Goal: Task Accomplishment & Management: Manage account settings

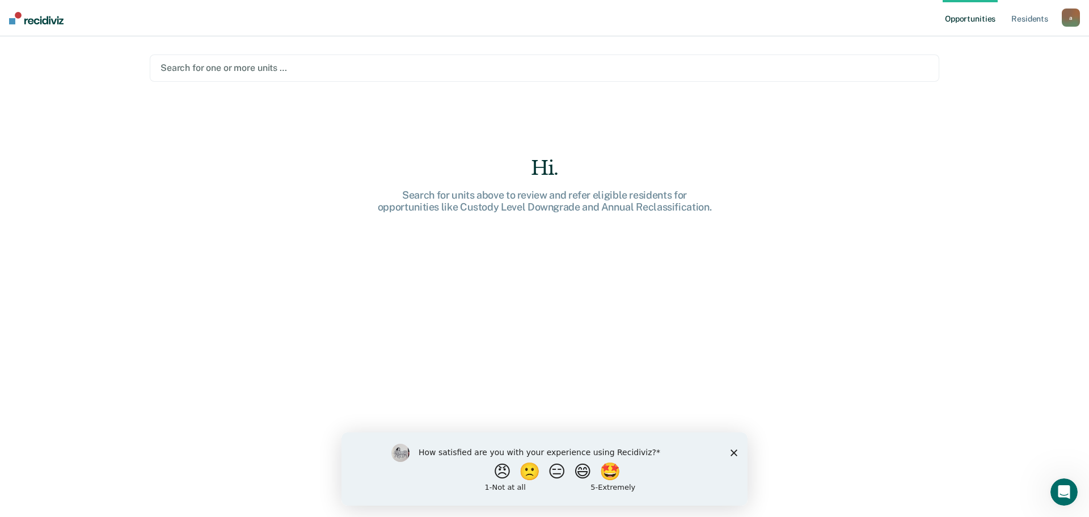
click at [218, 69] on div at bounding box center [545, 67] width 768 height 13
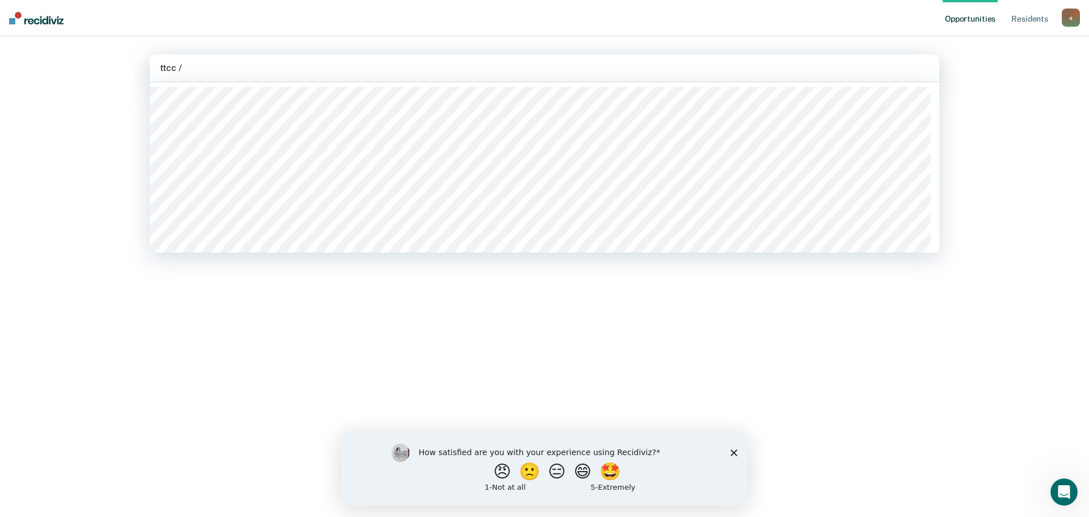
type input "ttcc / w"
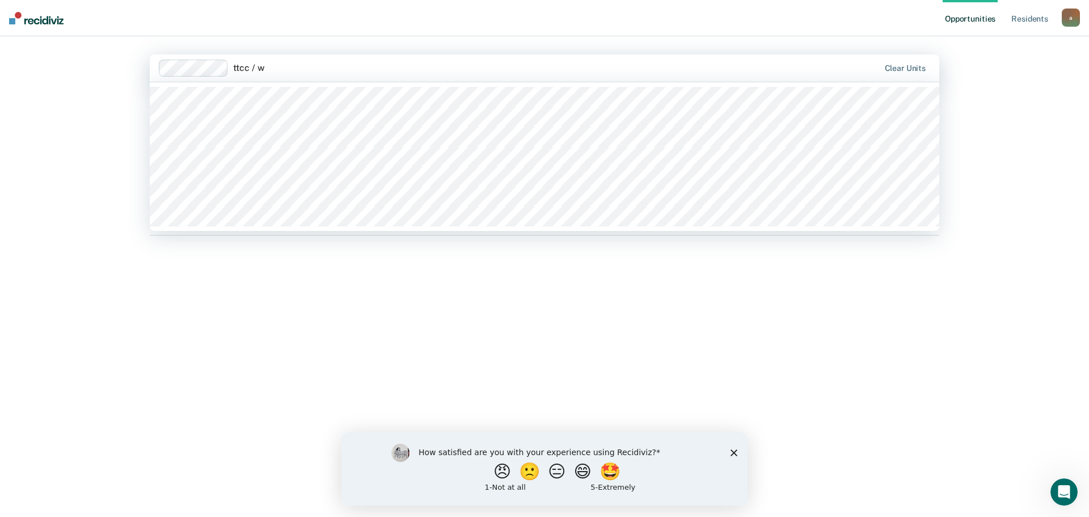
type input "ttcc / wc"
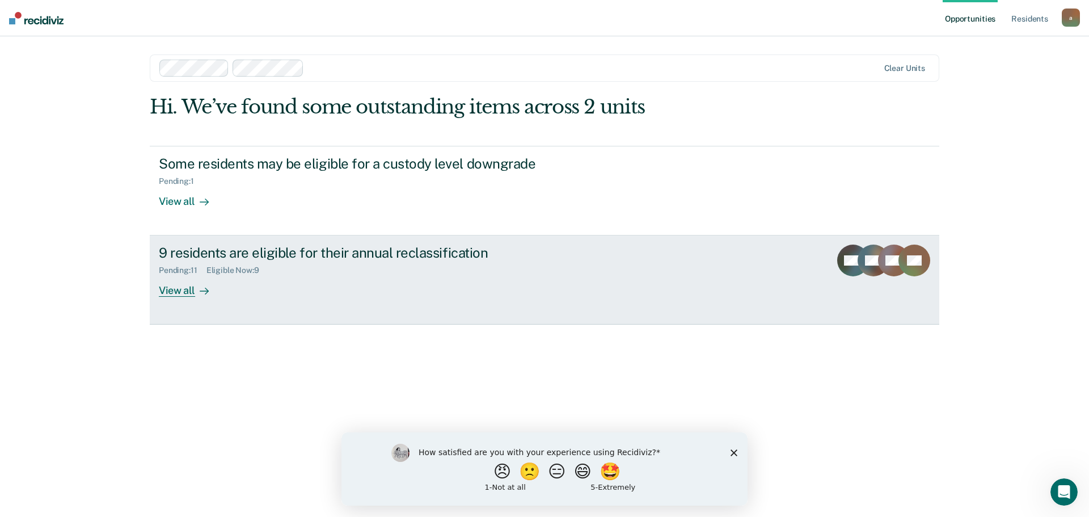
click at [215, 256] on div "9 residents are eligible for their annual reclassification" at bounding box center [358, 253] width 398 height 16
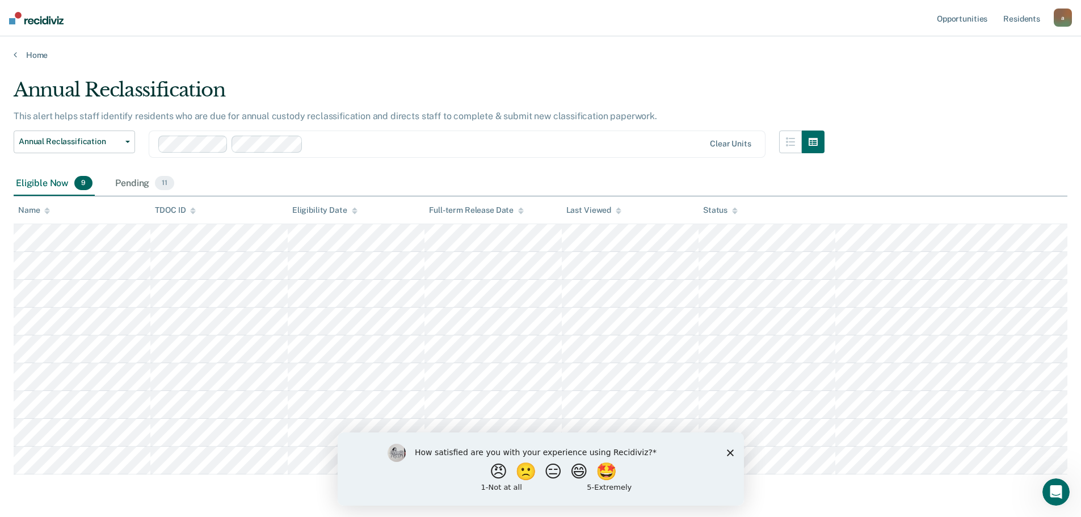
click at [725, 453] on div "How satisfied are you with your experience using Recidiviz? 😠 🙁 😑 😄 🤩 1 - Not a…" at bounding box center [540, 468] width 406 height 73
click at [732, 454] on polygon "Close survey" at bounding box center [729, 452] width 7 height 7
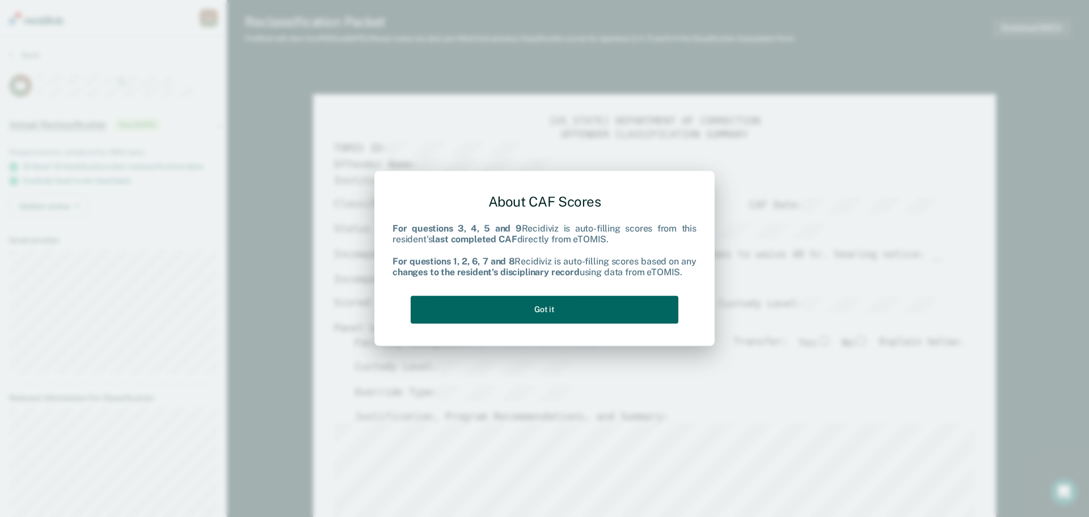
click at [545, 309] on button "Got it" at bounding box center [545, 310] width 268 height 28
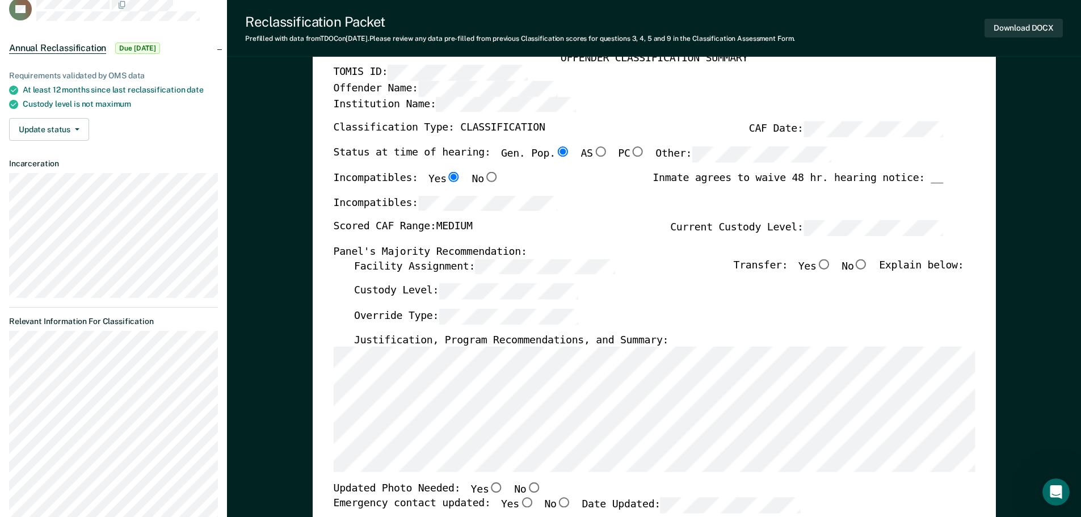
scroll to position [57, 0]
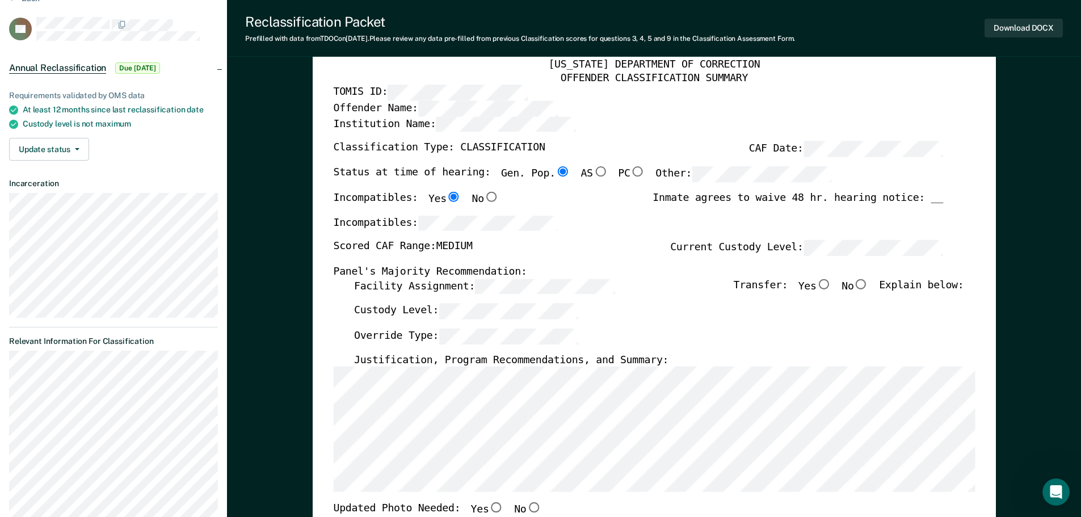
click at [464, 245] on div "Scored CAF Range: MEDIUM Current Custody Level:" at bounding box center [637, 252] width 609 height 25
click at [458, 244] on label "Scored CAF Range: MEDIUM" at bounding box center [402, 248] width 139 height 16
click at [868, 283] on input "No" at bounding box center [860, 284] width 15 height 10
type textarea "x"
radio input "true"
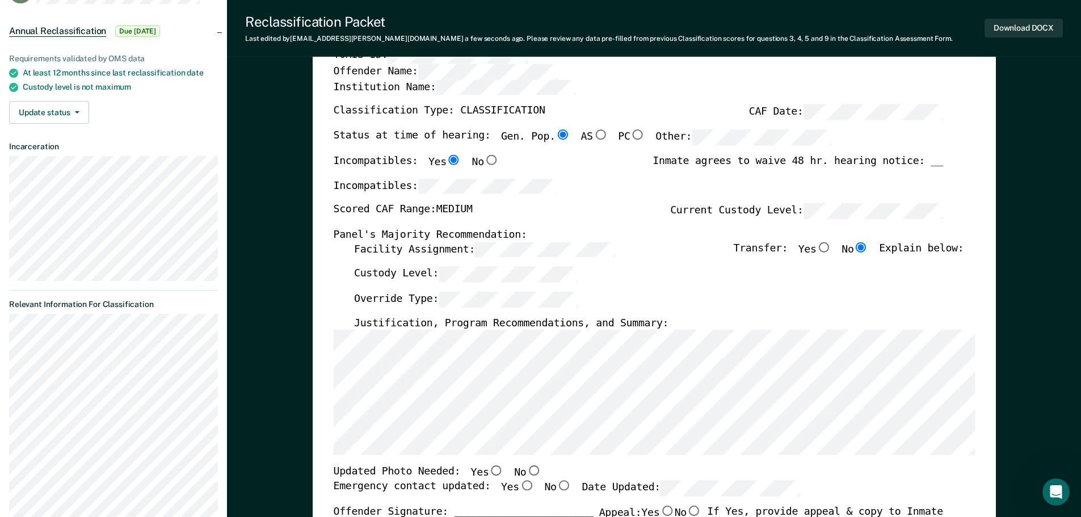
scroll to position [113, 0]
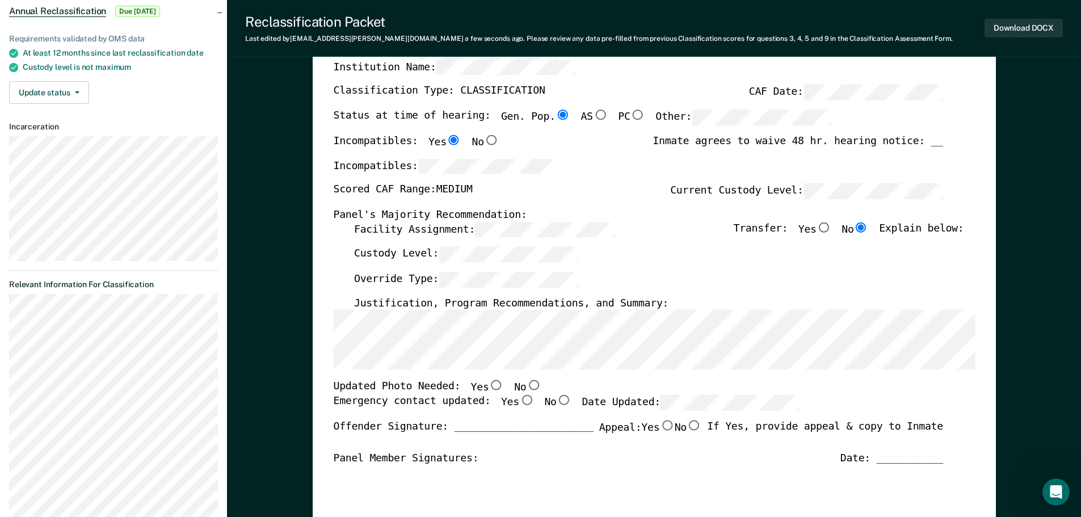
click at [526, 384] on input "No" at bounding box center [533, 385] width 15 height 10
type textarea "x"
radio input "true"
click at [489, 386] on input "Yes" at bounding box center [496, 385] width 15 height 10
type textarea "x"
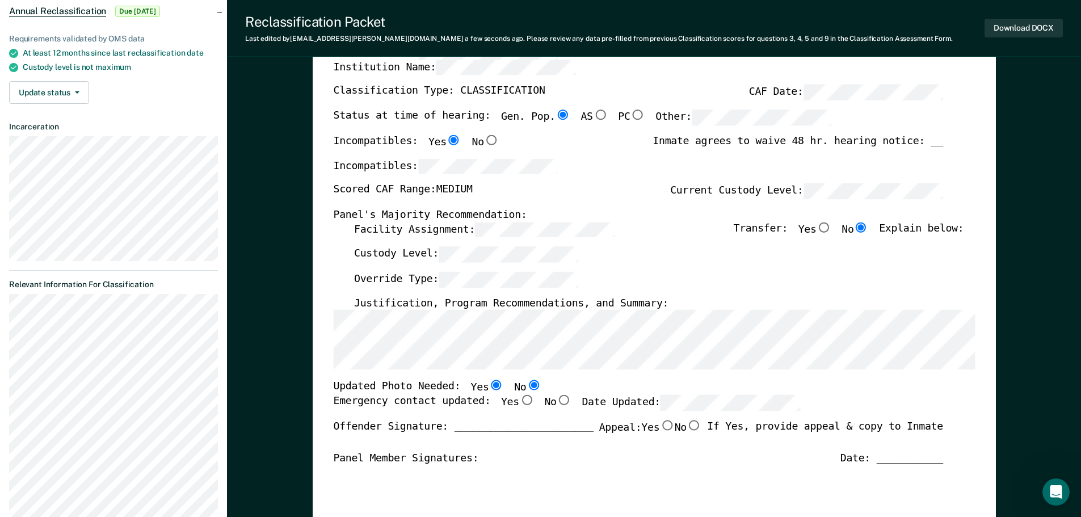
radio input "true"
radio input "false"
click at [519, 399] on input "Yes" at bounding box center [526, 400] width 15 height 10
type textarea "x"
radio input "true"
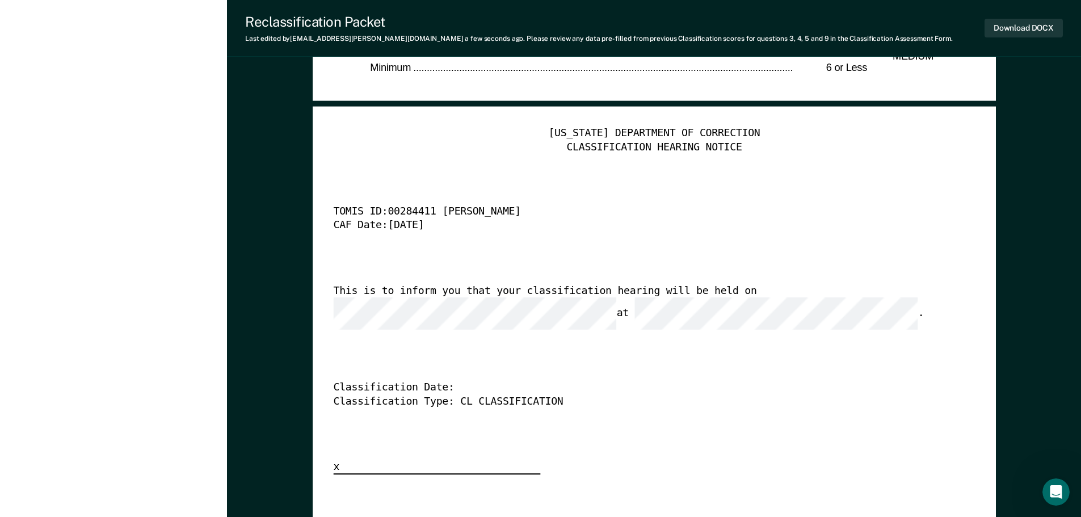
scroll to position [2837, 0]
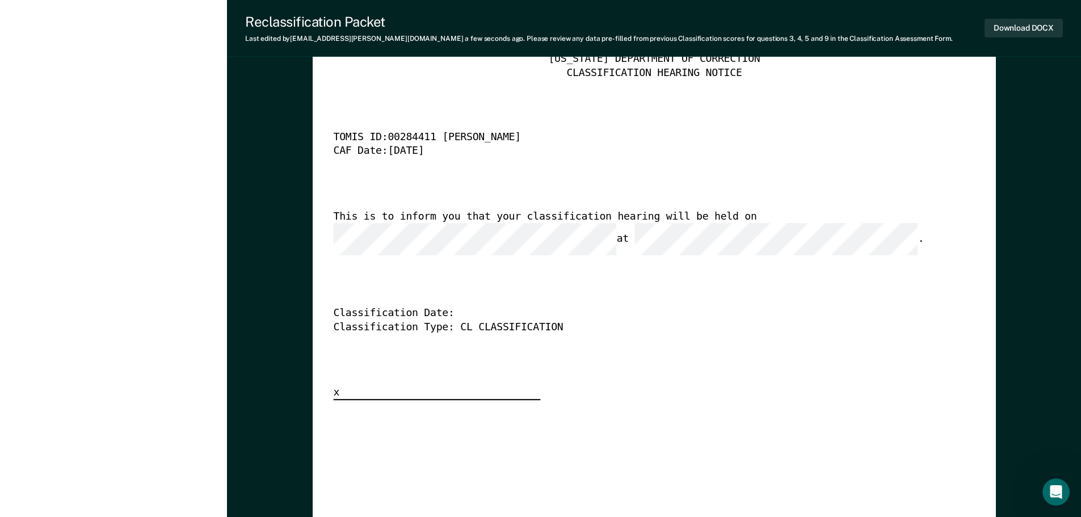
click at [482, 360] on div "TENNESSEE DEPARTMENT OF CORRECTION CLASSIFICATION HEARING NOTICE TOMIS ID: 0028…" at bounding box center [654, 227] width 642 height 348
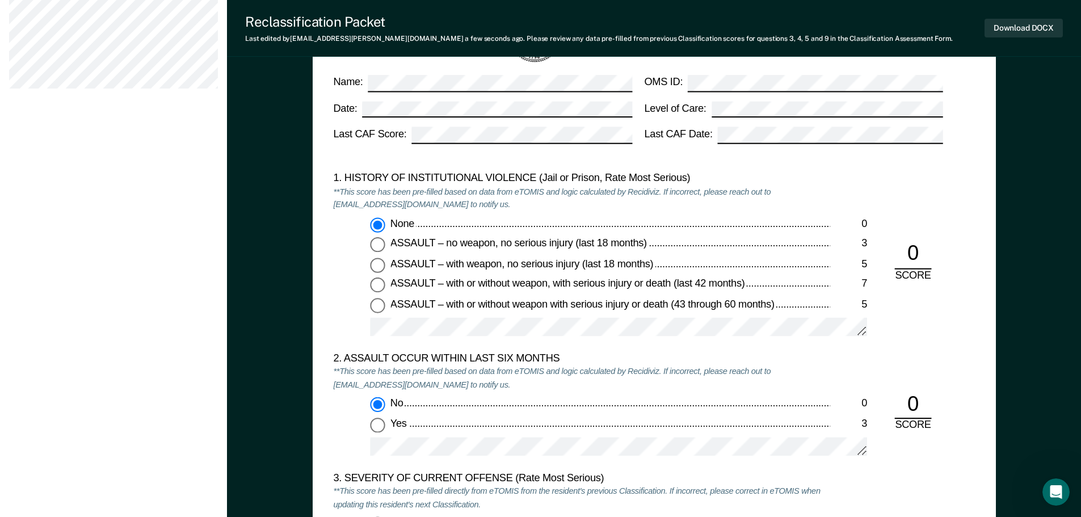
scroll to position [1005, 0]
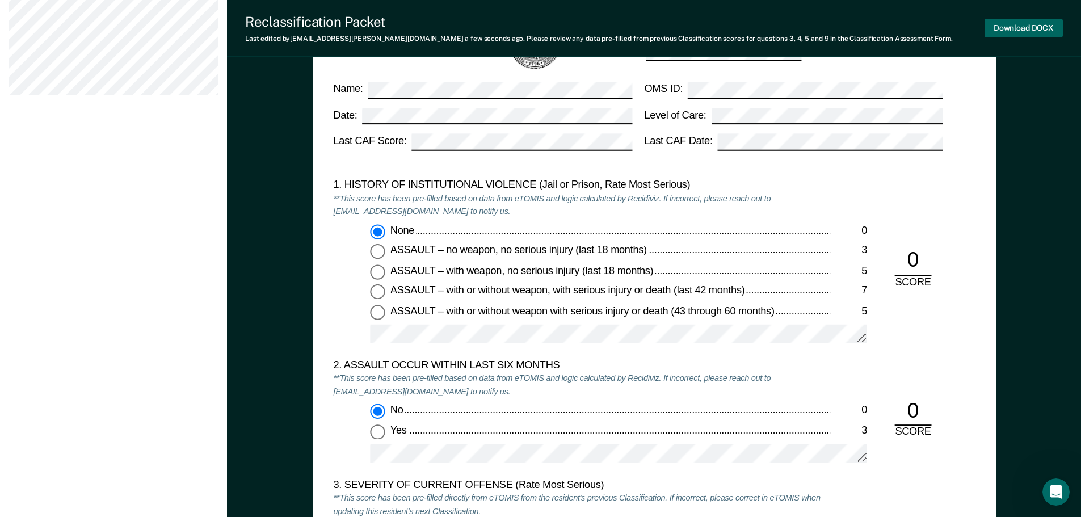
click at [1002, 27] on button "Download DOCX" at bounding box center [1024, 28] width 78 height 19
click at [1021, 30] on button "Download DOCX" at bounding box center [1024, 28] width 78 height 19
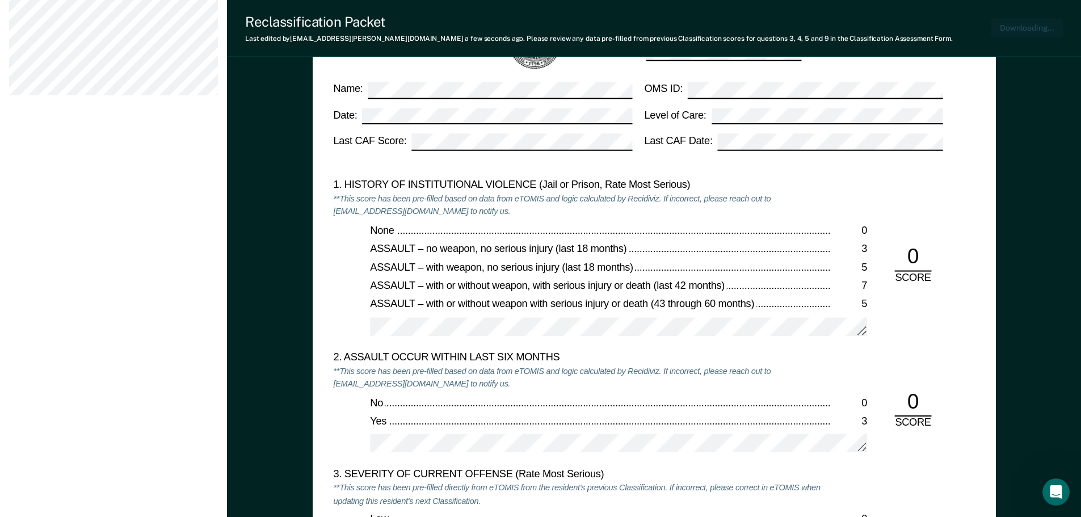
scroll to position [1061, 0]
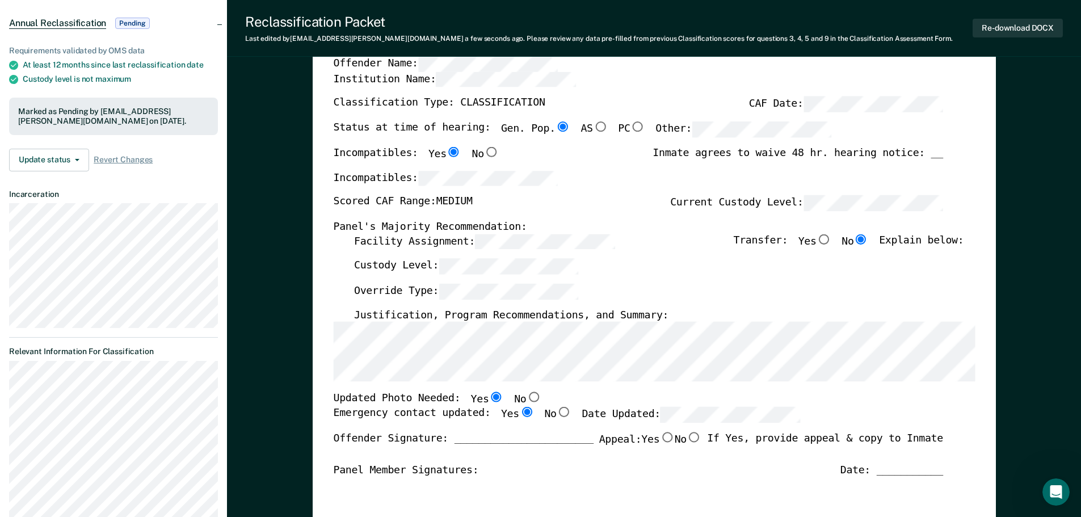
scroll to position [96, 0]
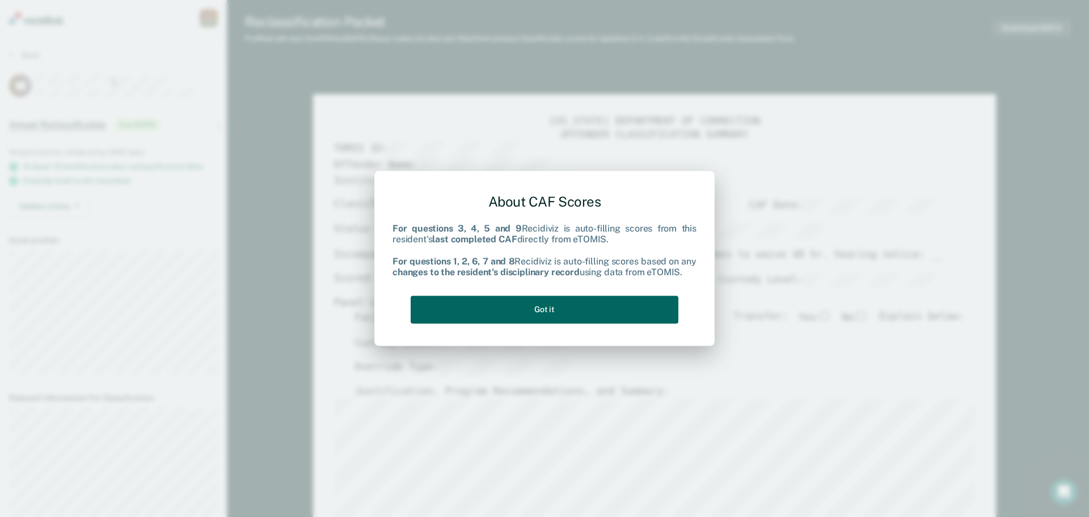
click at [611, 313] on button "Got it" at bounding box center [545, 310] width 268 height 28
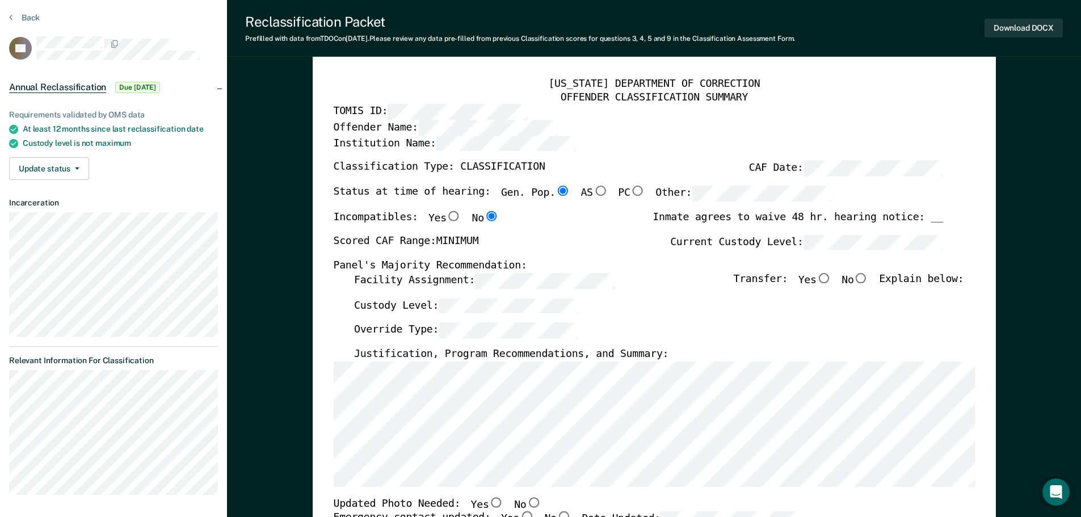
scroll to position [57, 0]
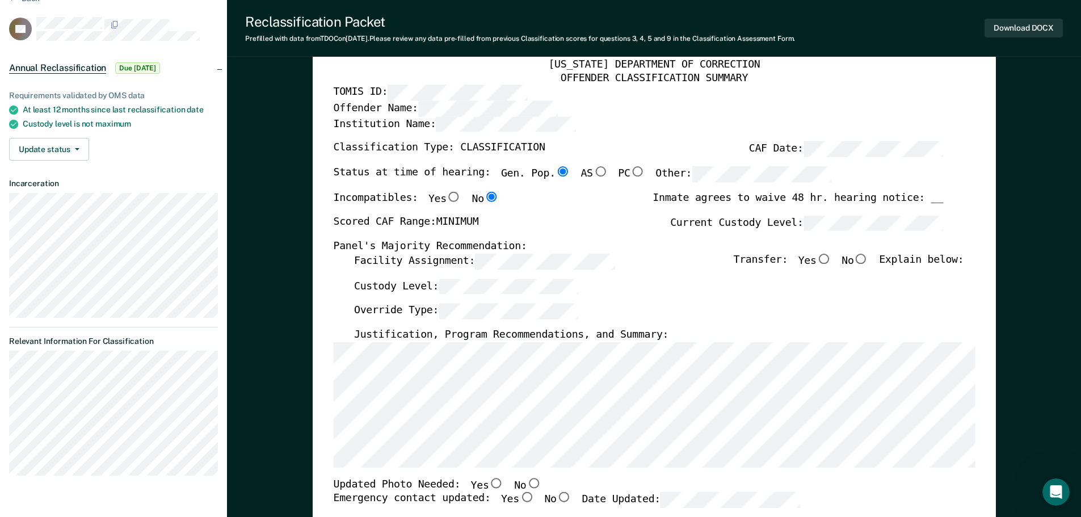
click at [333, 352] on div "[US_STATE] DEPARTMENT OF CORRECTION OFFENDER CLASSIFICATION SUMMARY TOMIS ID: O…" at bounding box center [654, 482] width 683 height 890
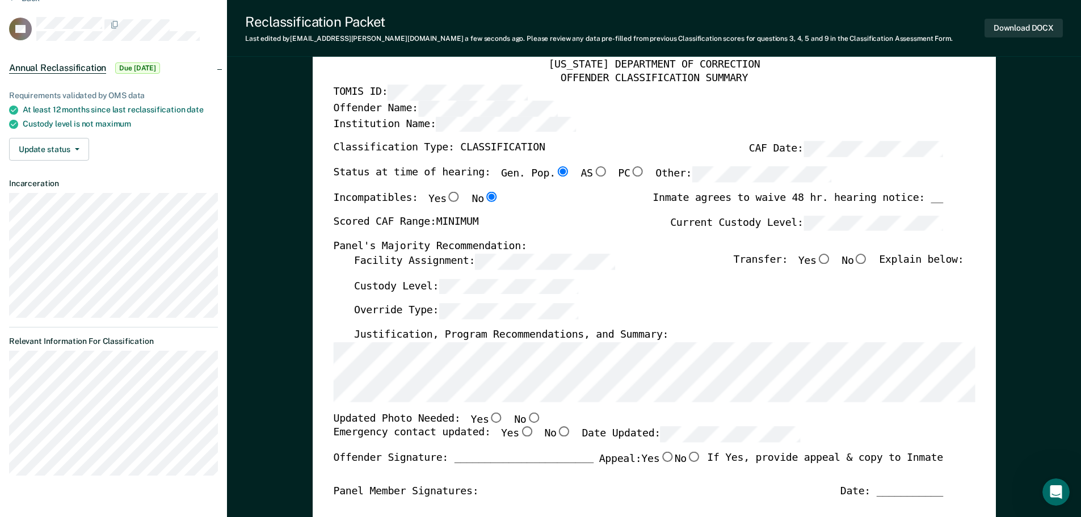
scroll to position [113, 0]
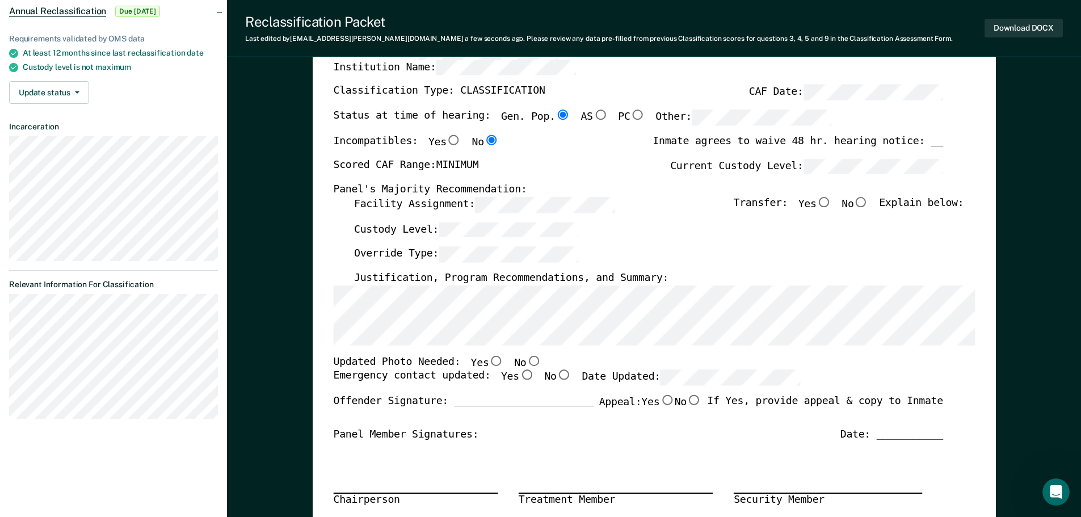
click at [526, 360] on input "No" at bounding box center [533, 360] width 15 height 10
type textarea "x"
radio input "true"
click at [519, 373] on input "Yes" at bounding box center [526, 375] width 15 height 10
type textarea "x"
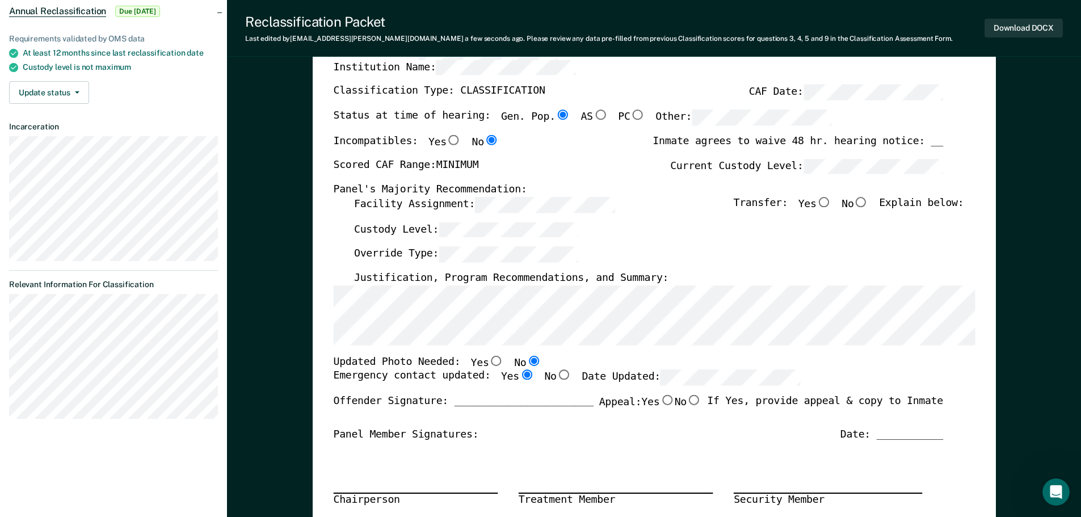
radio input "true"
click at [867, 198] on input "No" at bounding box center [860, 202] width 15 height 10
type textarea "x"
radio input "true"
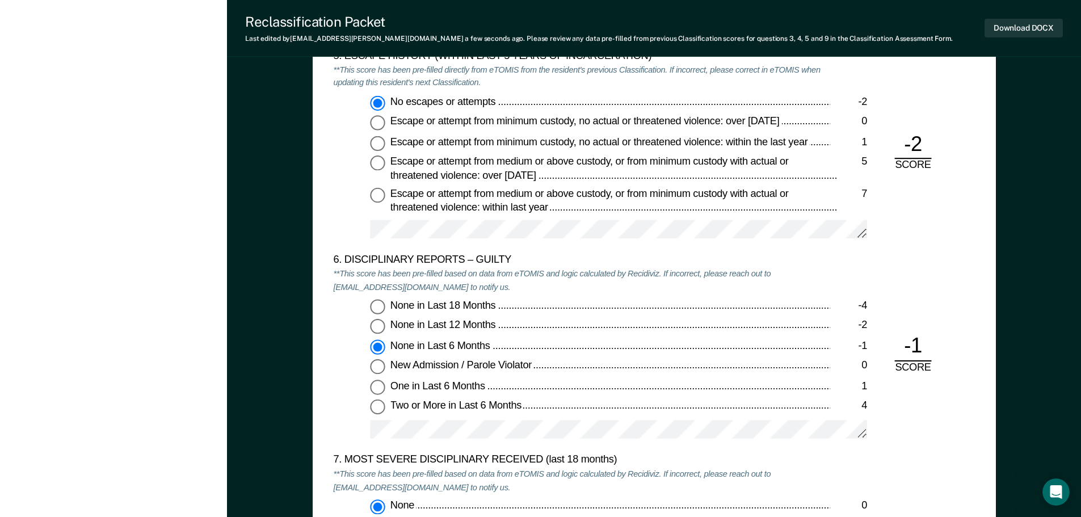
scroll to position [1929, 0]
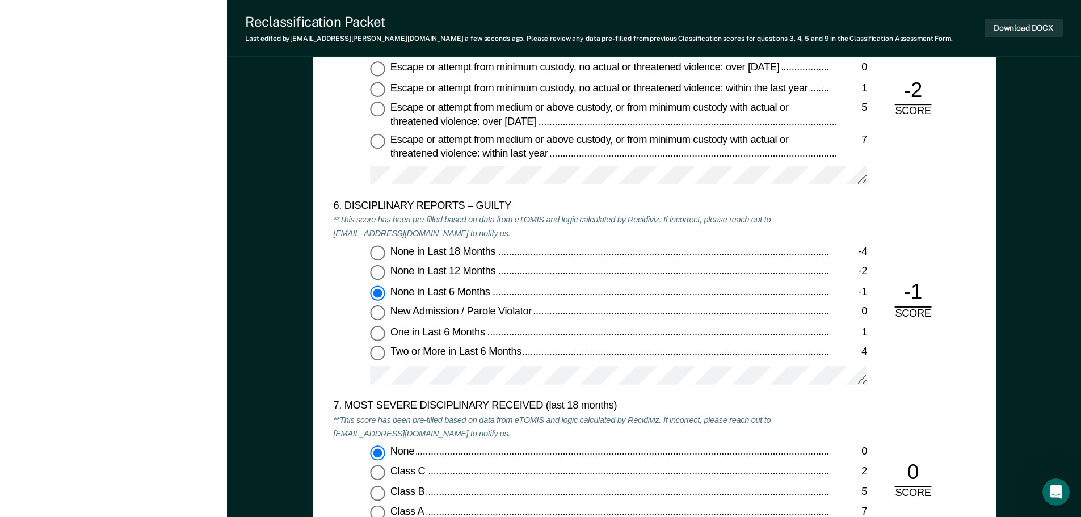
click at [460, 250] on span "None in Last 18 Months" at bounding box center [443, 250] width 107 height 11
click at [385, 250] on input "None in Last 18 Months -4" at bounding box center [377, 252] width 15 height 15
type textarea "x"
radio input "true"
radio input "false"
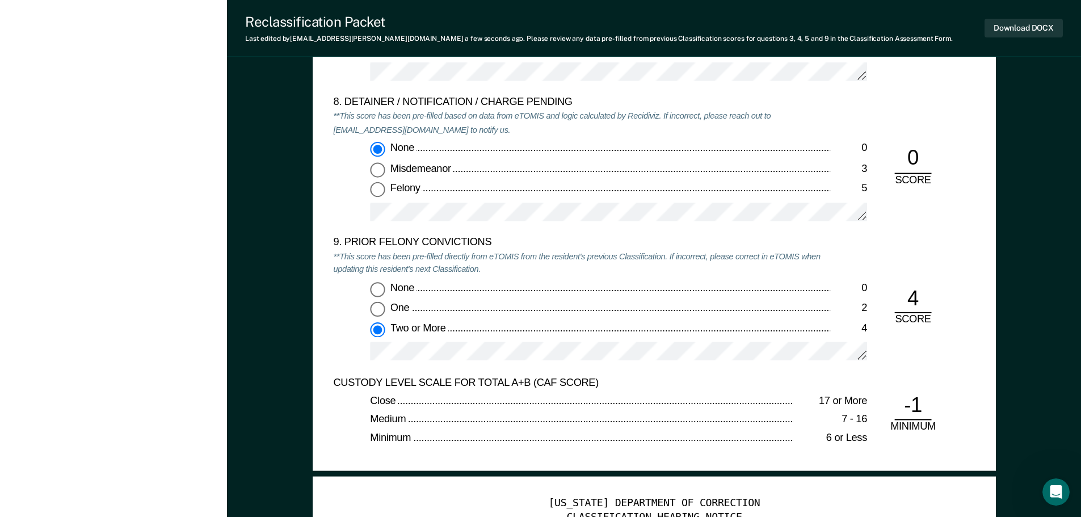
scroll to position [2383, 0]
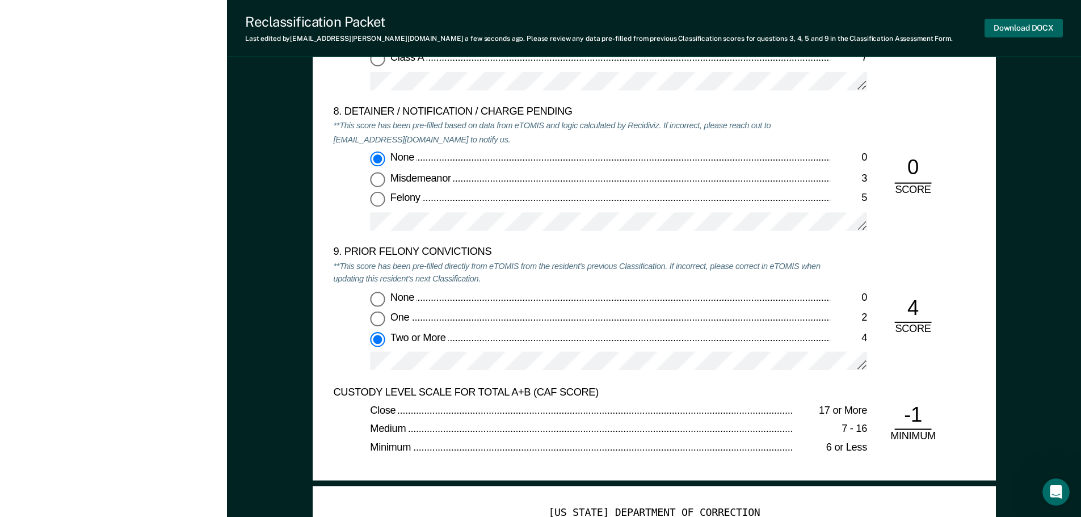
click at [1014, 28] on button "Download DOCX" at bounding box center [1024, 28] width 78 height 19
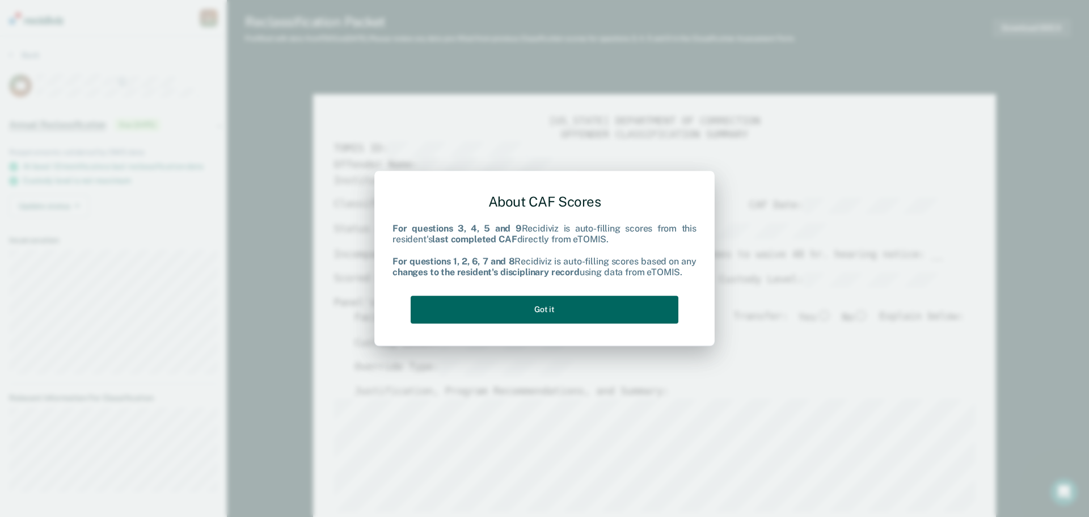
click at [506, 302] on button "Got it" at bounding box center [545, 310] width 268 height 28
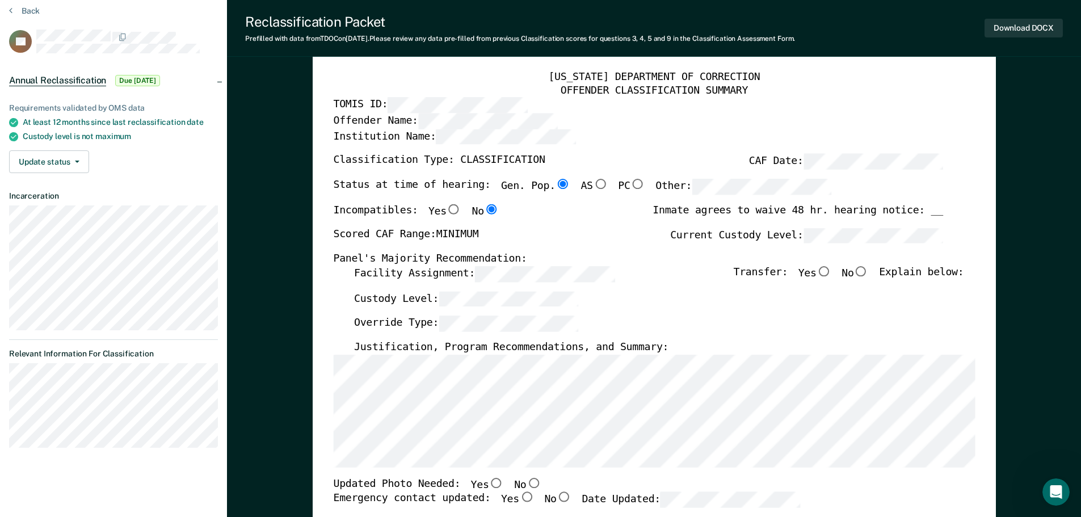
scroll to position [57, 0]
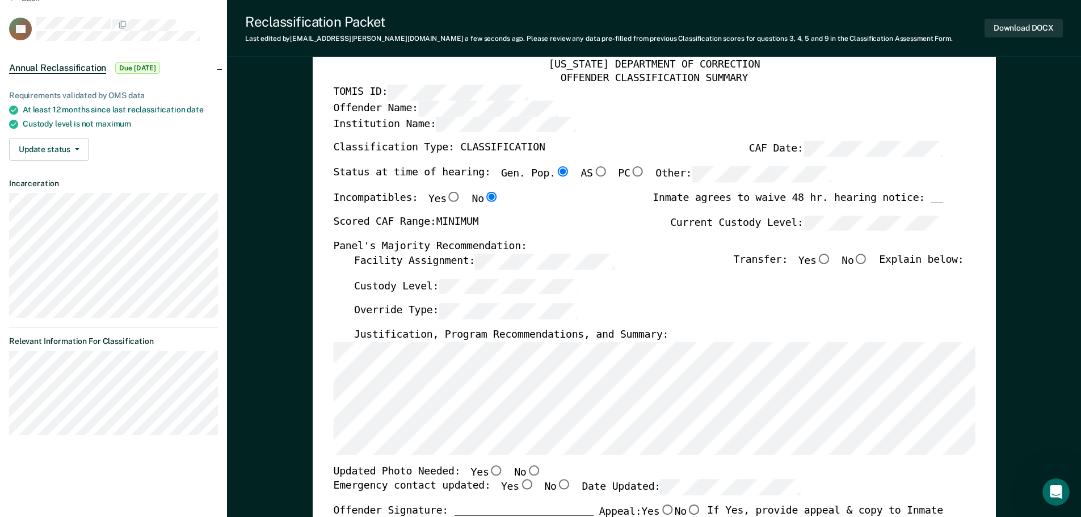
click at [868, 260] on input "No" at bounding box center [860, 259] width 15 height 10
type textarea "x"
radio input "true"
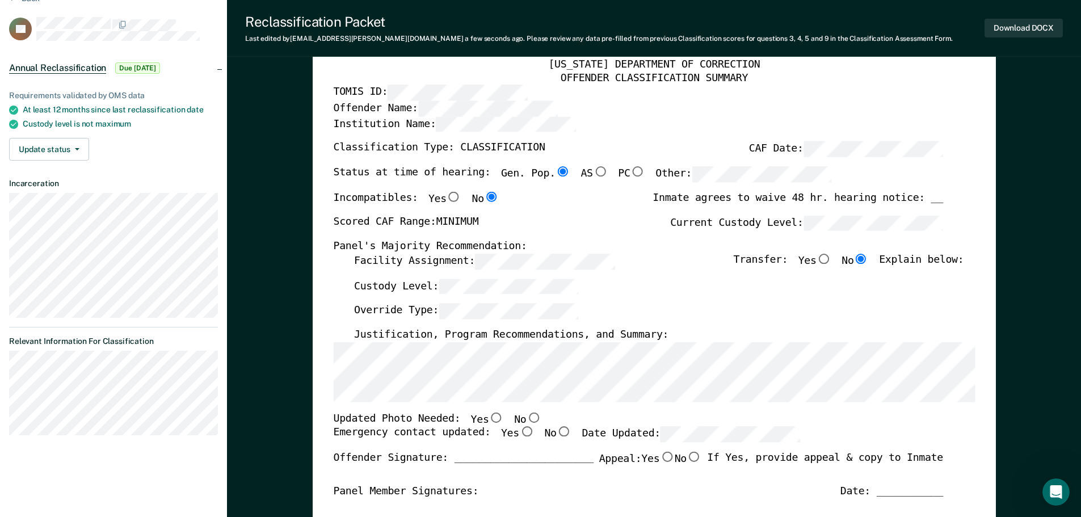
click at [526, 417] on input "No" at bounding box center [533, 417] width 15 height 10
type textarea "x"
radio input "true"
click at [519, 434] on input "Yes" at bounding box center [526, 432] width 15 height 10
type textarea "x"
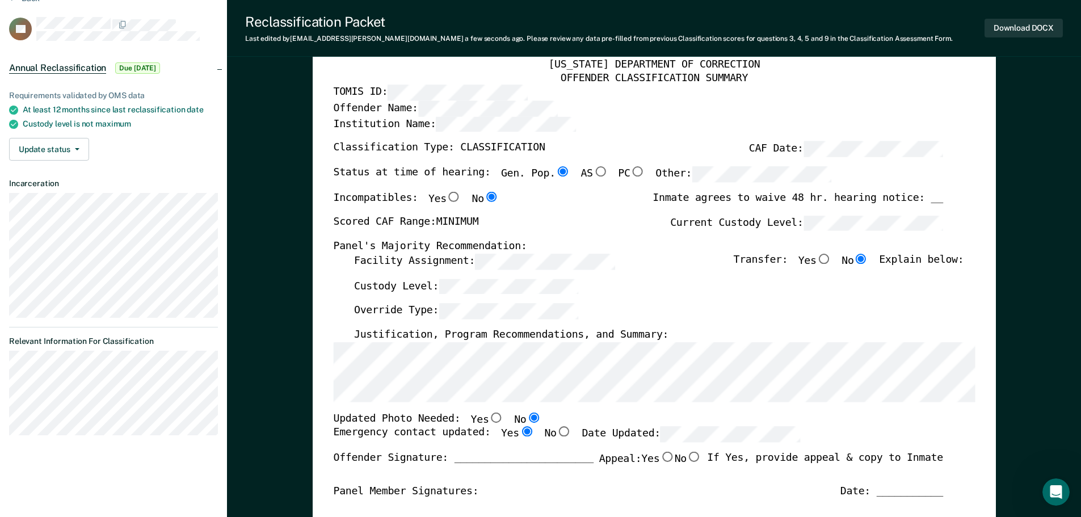
radio input "true"
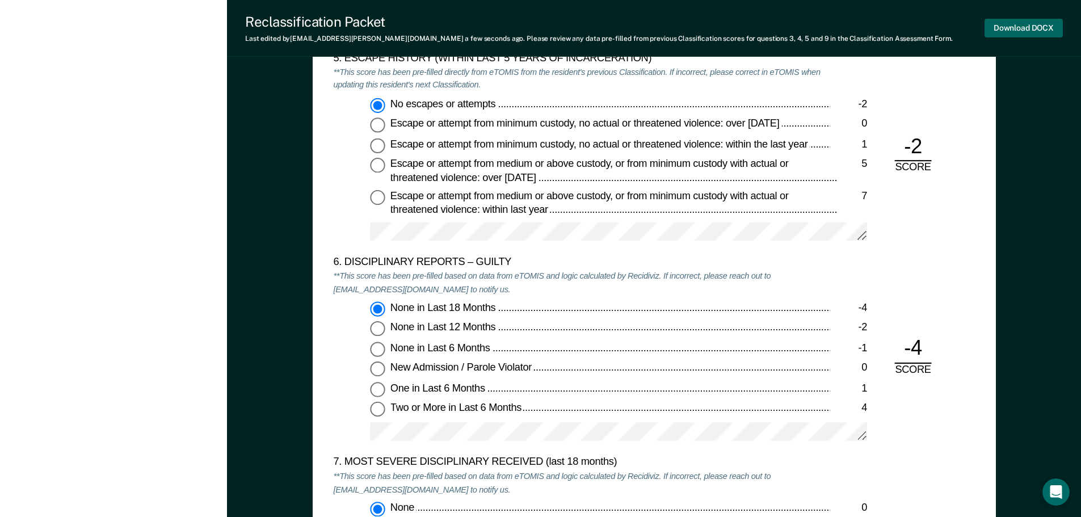
scroll to position [1873, 0]
click at [1009, 31] on button "Download DOCX" at bounding box center [1024, 28] width 78 height 19
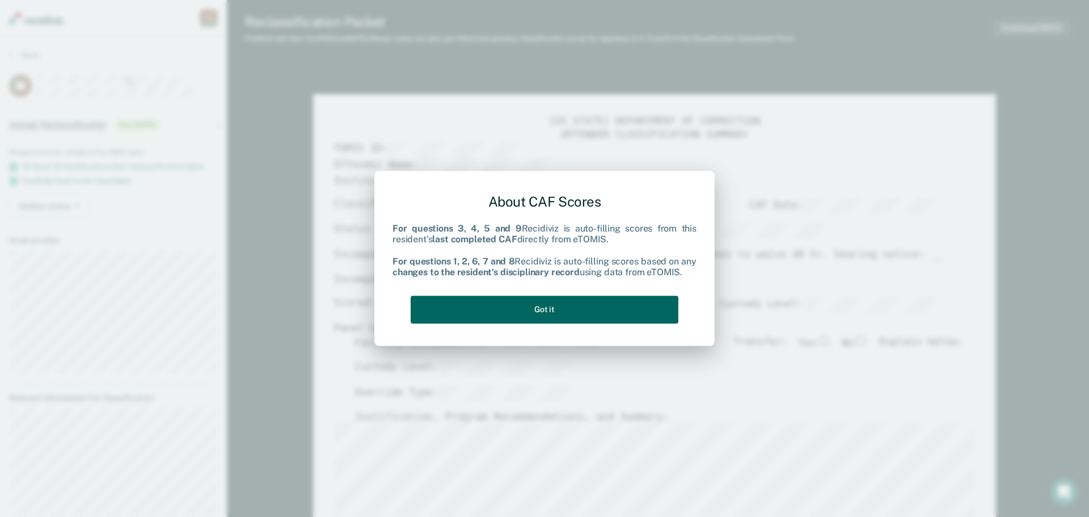
click at [578, 312] on button "Got it" at bounding box center [545, 310] width 268 height 28
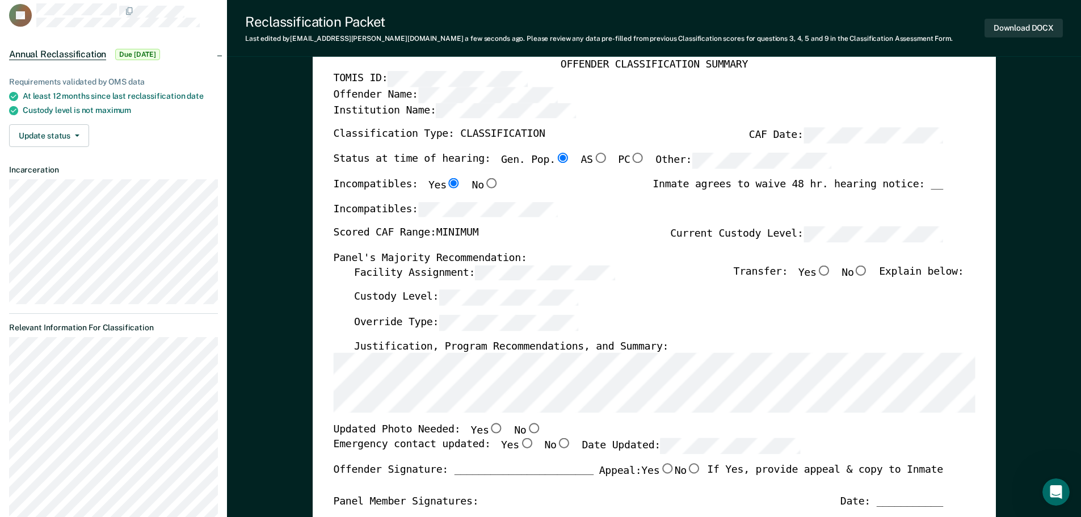
scroll to position [170, 0]
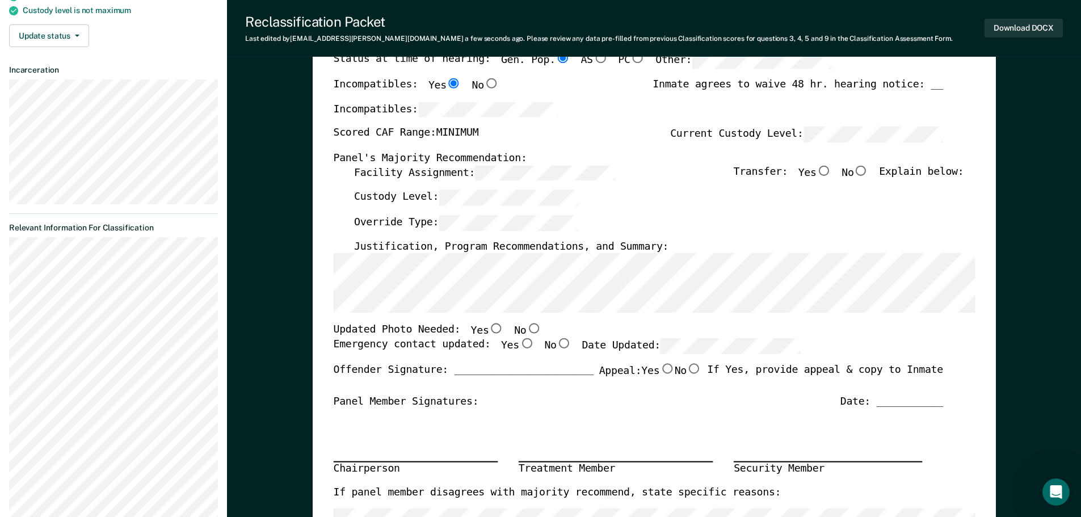
click at [526, 325] on input "No" at bounding box center [533, 328] width 15 height 10
type textarea "x"
radio input "true"
click at [519, 347] on input "Yes" at bounding box center [526, 343] width 15 height 10
type textarea "x"
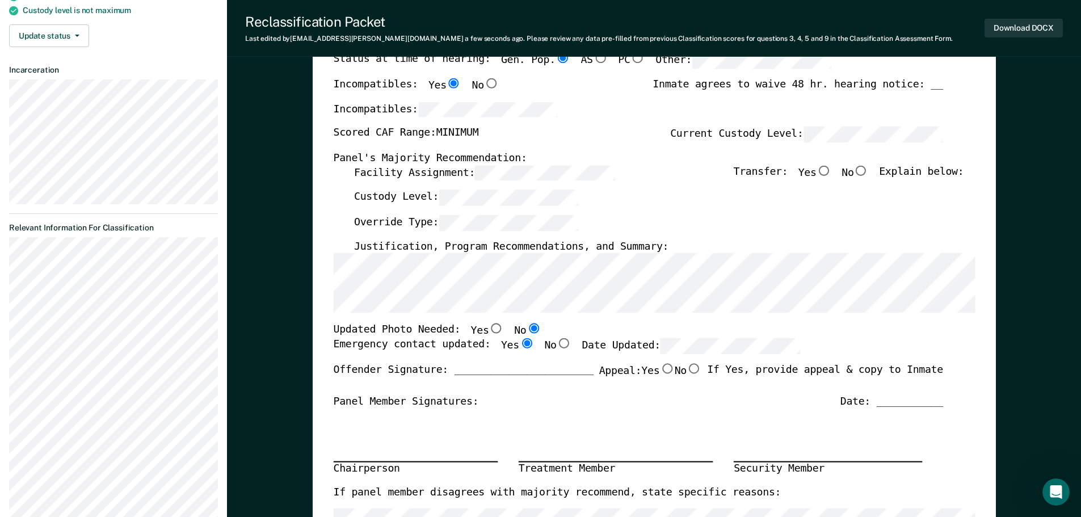
radio input "true"
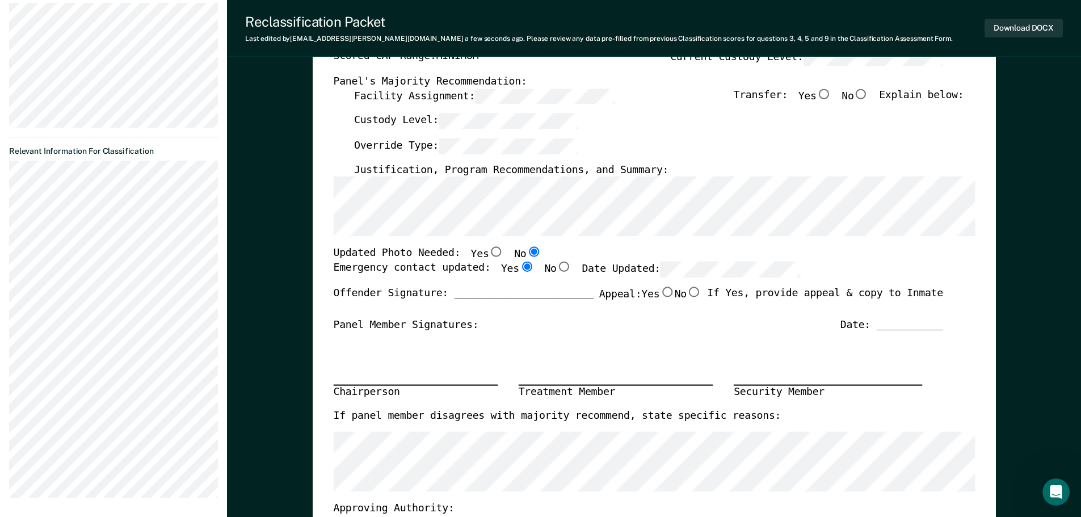
scroll to position [227, 0]
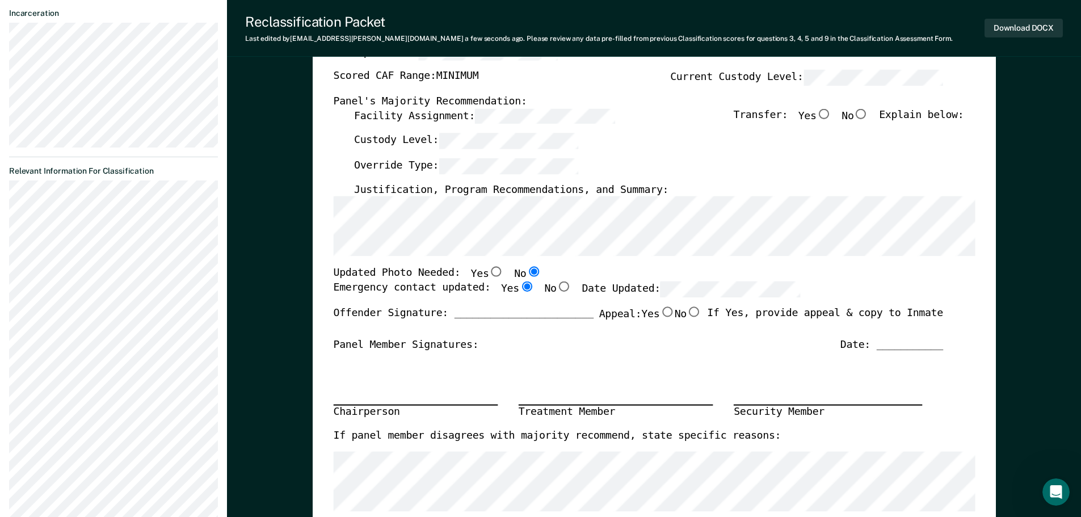
click at [489, 274] on input "Yes" at bounding box center [496, 272] width 15 height 10
type textarea "x"
radio input "true"
radio input "false"
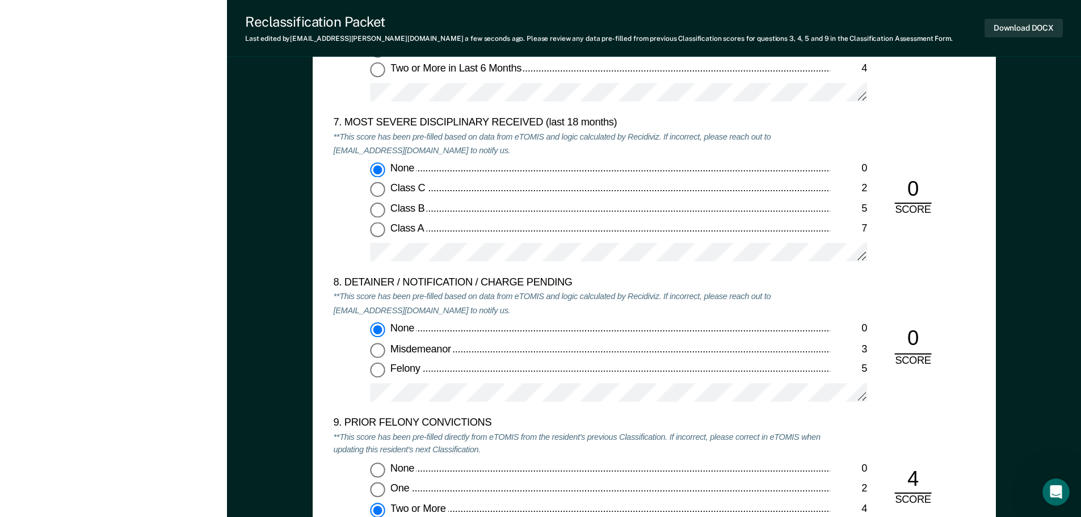
scroll to position [2213, 0]
click at [1033, 27] on button "Download DOCX" at bounding box center [1024, 28] width 78 height 19
type textarea "x"
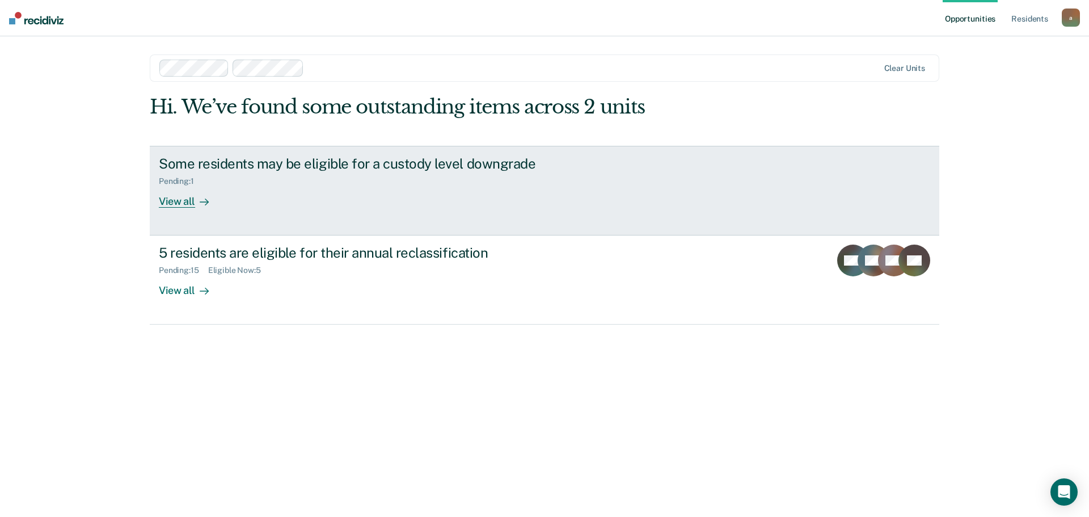
click at [411, 154] on link "Some residents may be eligible for a custody level downgrade Pending : 1 View a…" at bounding box center [545, 191] width 790 height 90
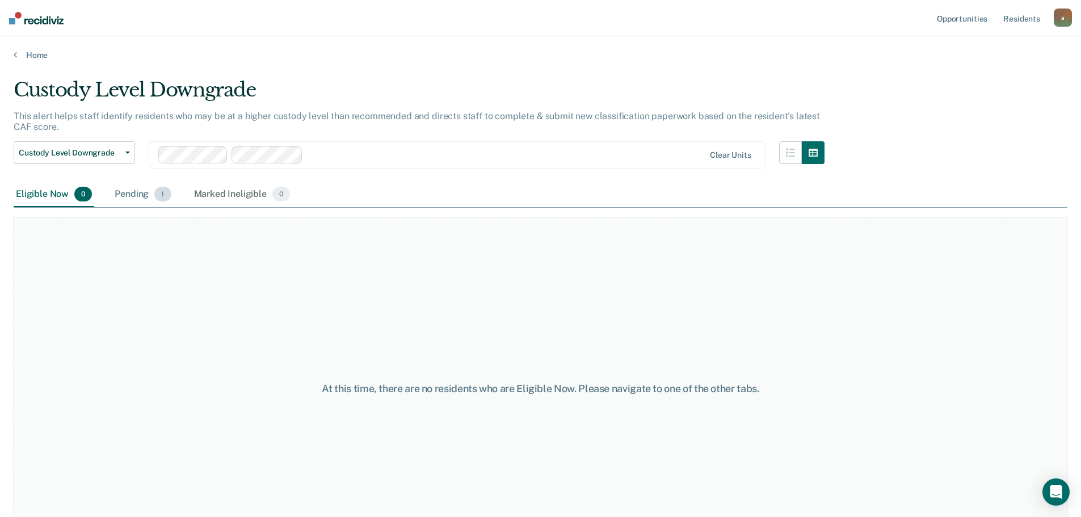
click at [125, 193] on div "Pending 1" at bounding box center [142, 194] width 61 height 25
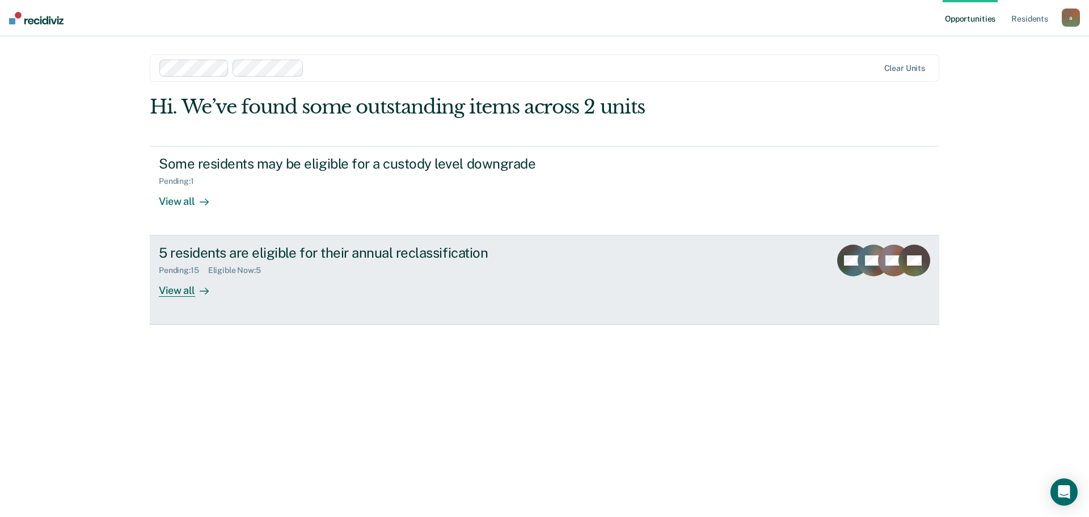
click at [234, 251] on div "5 residents are eligible for their annual reclassification" at bounding box center [358, 253] width 398 height 16
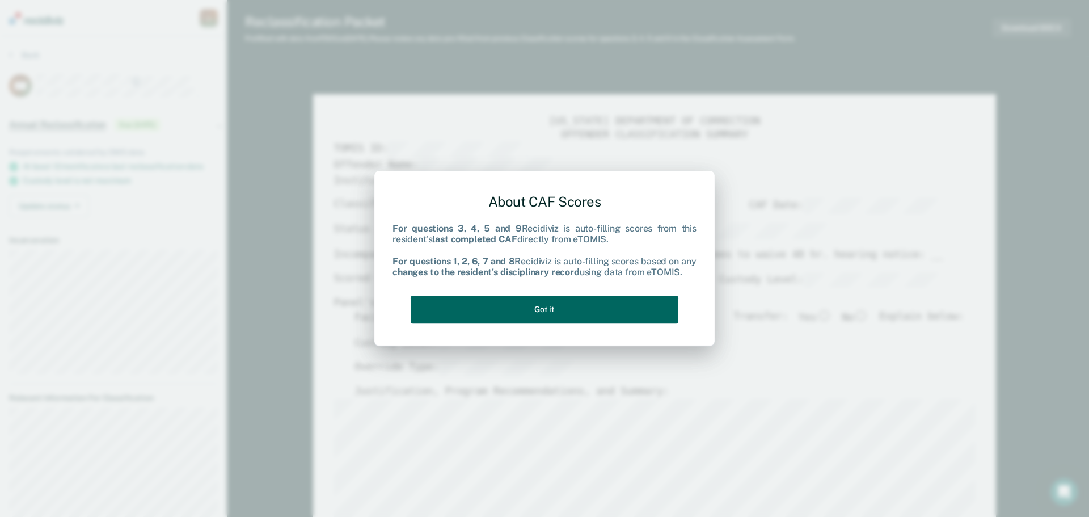
click at [632, 308] on button "Got it" at bounding box center [545, 310] width 268 height 28
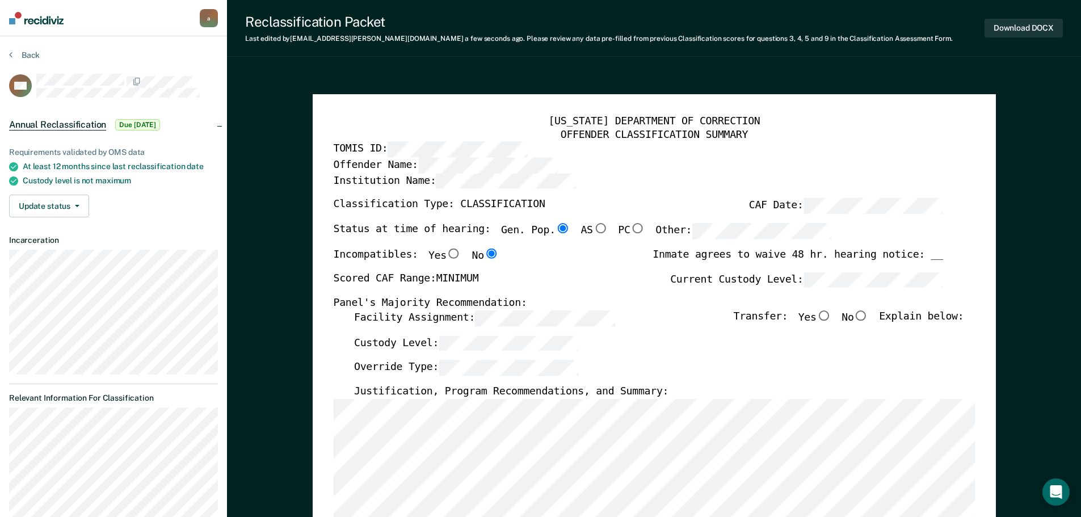
click at [868, 316] on input "No" at bounding box center [860, 315] width 15 height 10
type textarea "x"
radio input "true"
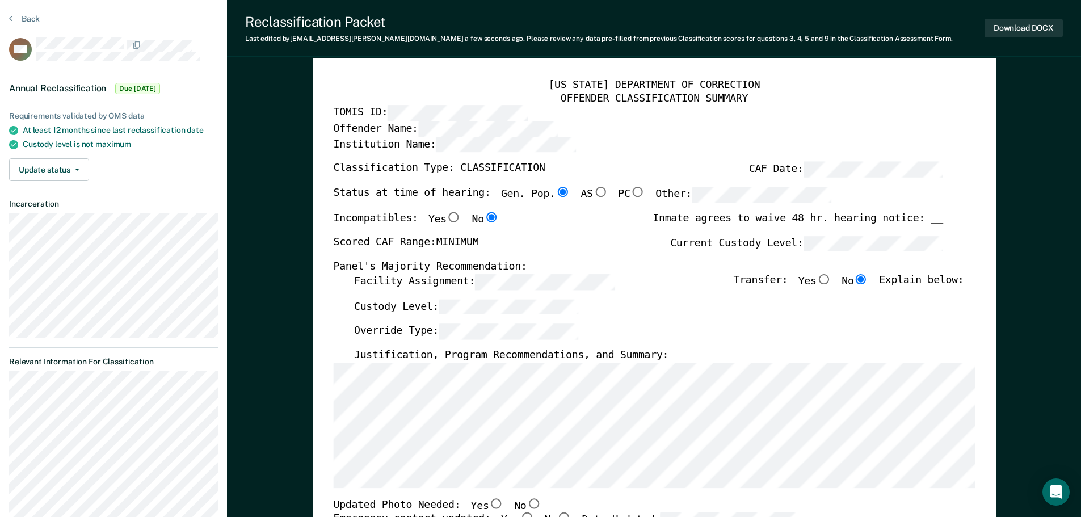
scroll to position [57, 0]
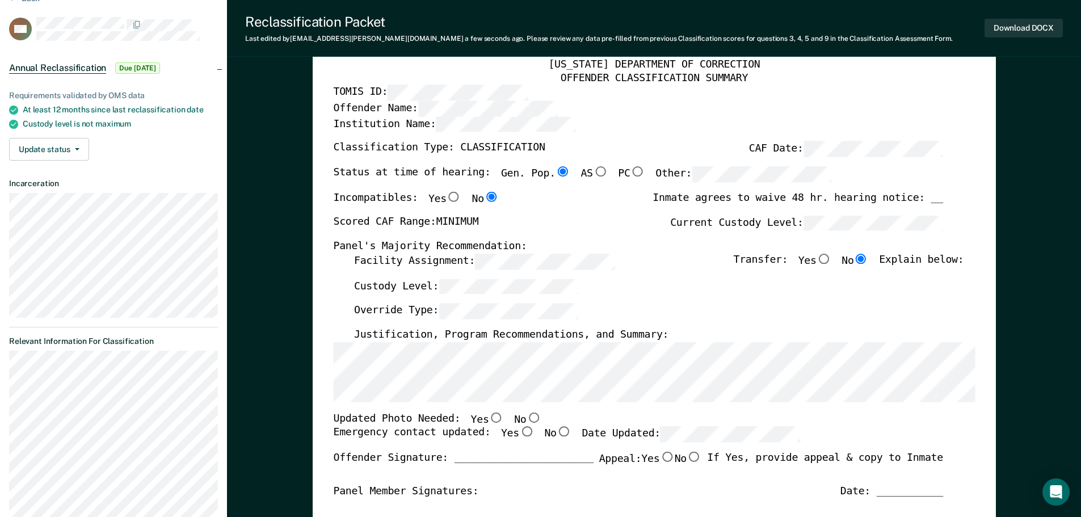
click at [517, 408] on div "[US_STATE] DEPARTMENT OF CORRECTION OFFENDER CLASSIFICATION SUMMARY TOMIS ID: O…" at bounding box center [654, 449] width 642 height 782
click at [526, 418] on input "No" at bounding box center [533, 417] width 15 height 10
type textarea "x"
radio input "true"
click at [519, 434] on input "Yes" at bounding box center [526, 432] width 15 height 10
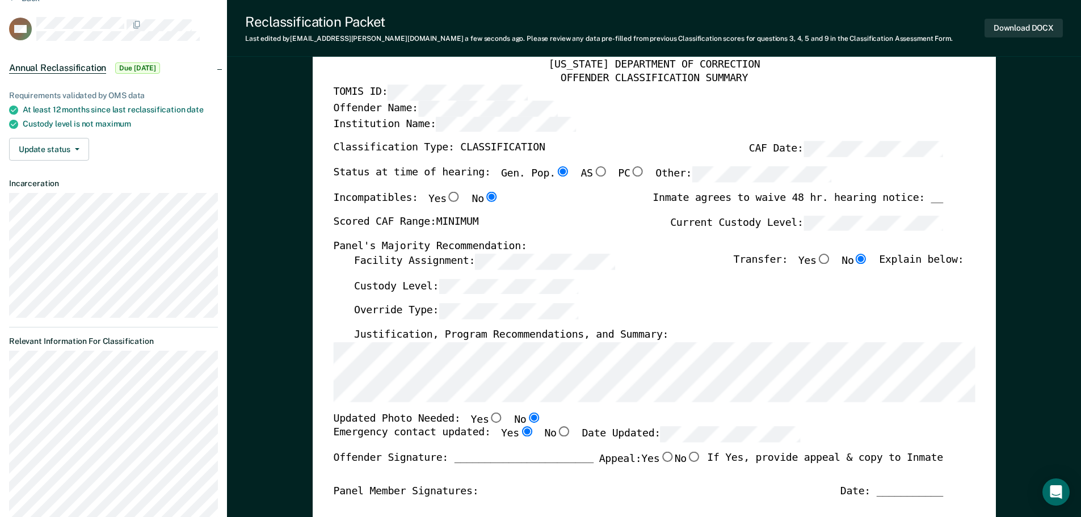
type textarea "x"
radio input "true"
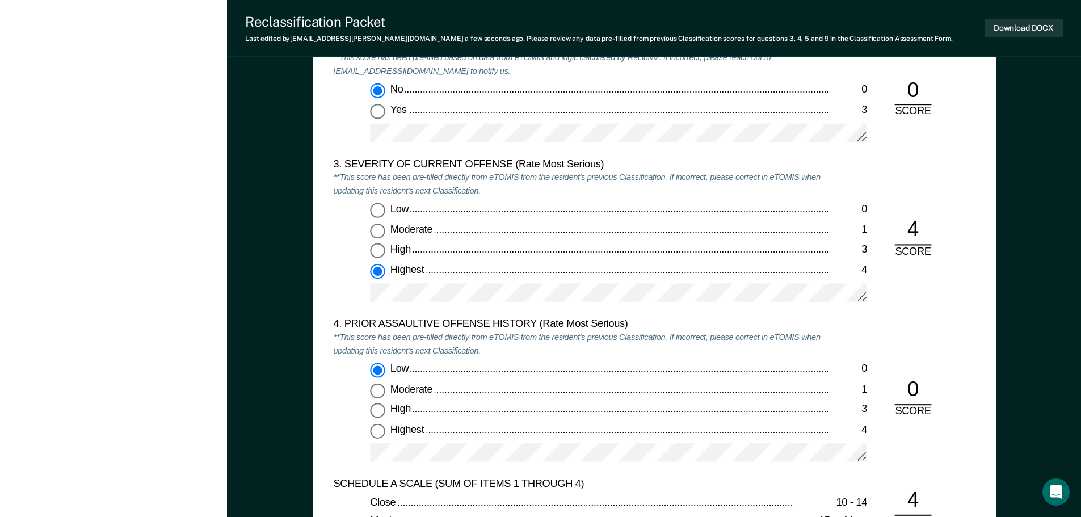
scroll to position [1362, 0]
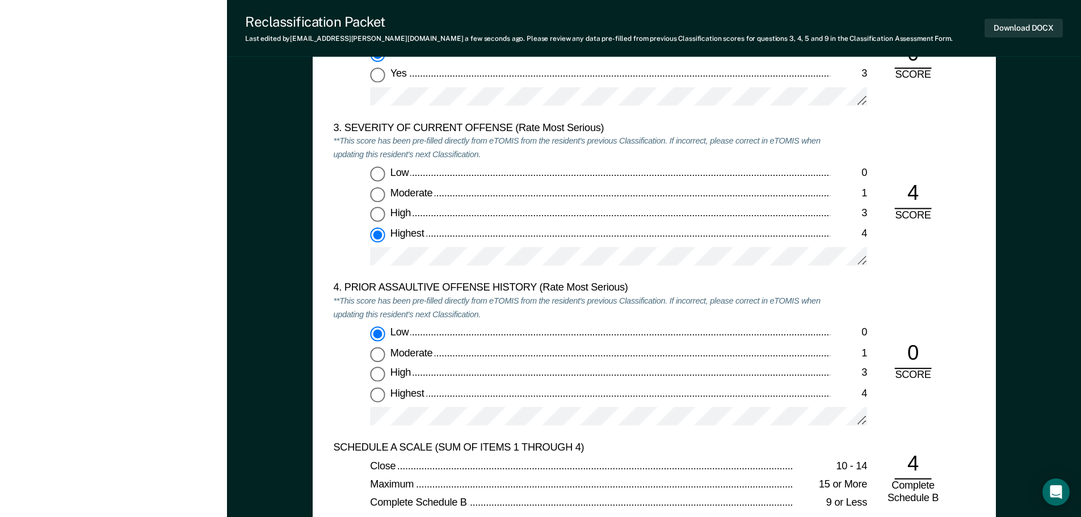
click at [450, 373] on div "High" at bounding box center [610, 374] width 440 height 14
click at [385, 373] on input "High 3" at bounding box center [377, 374] width 15 height 15
type textarea "x"
radio input "false"
radio input "true"
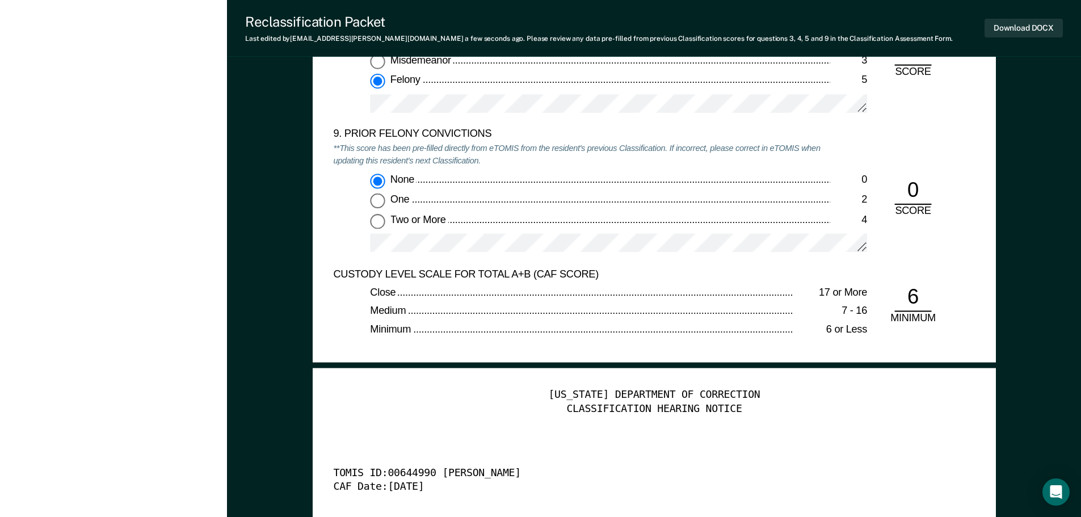
scroll to position [2780, 0]
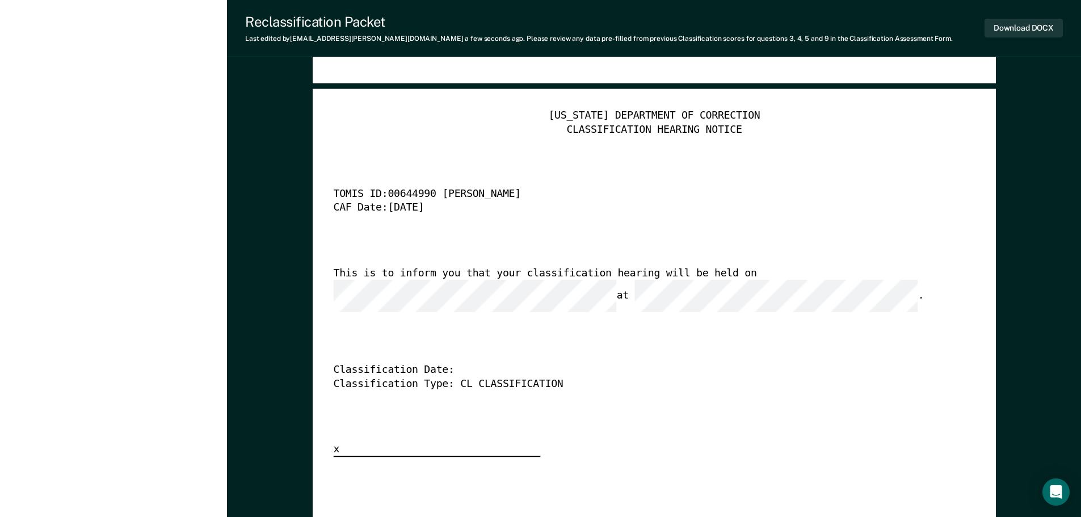
click at [697, 326] on div "[US_STATE] DEPARTMENT OF CORRECTION CLASSIFICATION HEARING NOTICE TOMIS ID: 006…" at bounding box center [654, 284] width 642 height 348
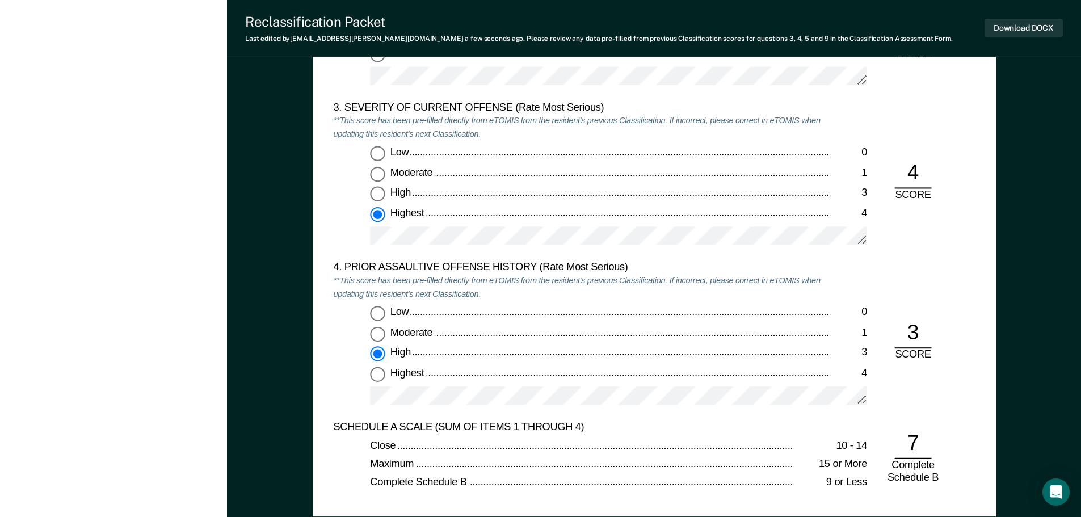
scroll to position [1362, 0]
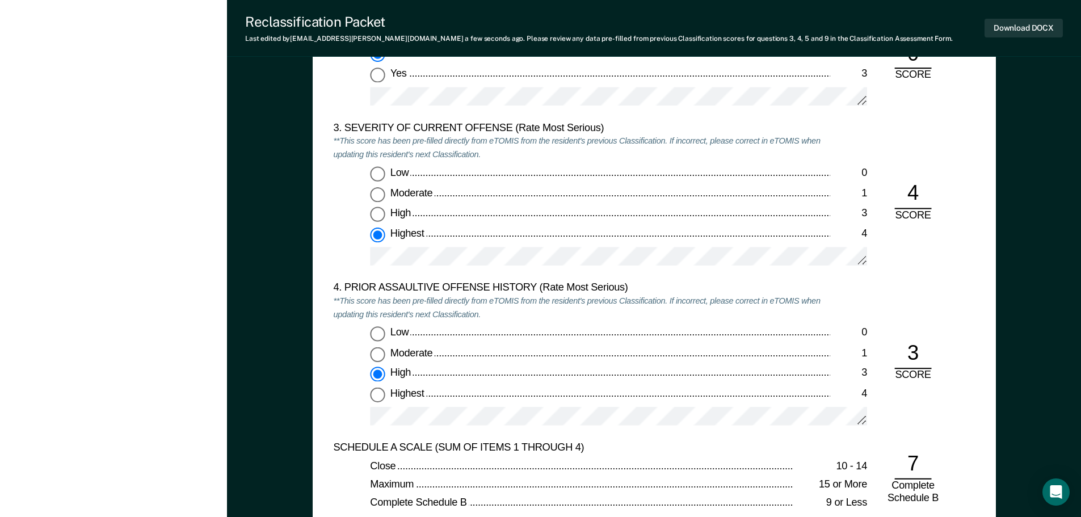
click at [393, 333] on span "Low" at bounding box center [400, 332] width 20 height 11
click at [385, 333] on input "Low 0" at bounding box center [377, 334] width 15 height 15
type textarea "x"
radio input "true"
radio input "false"
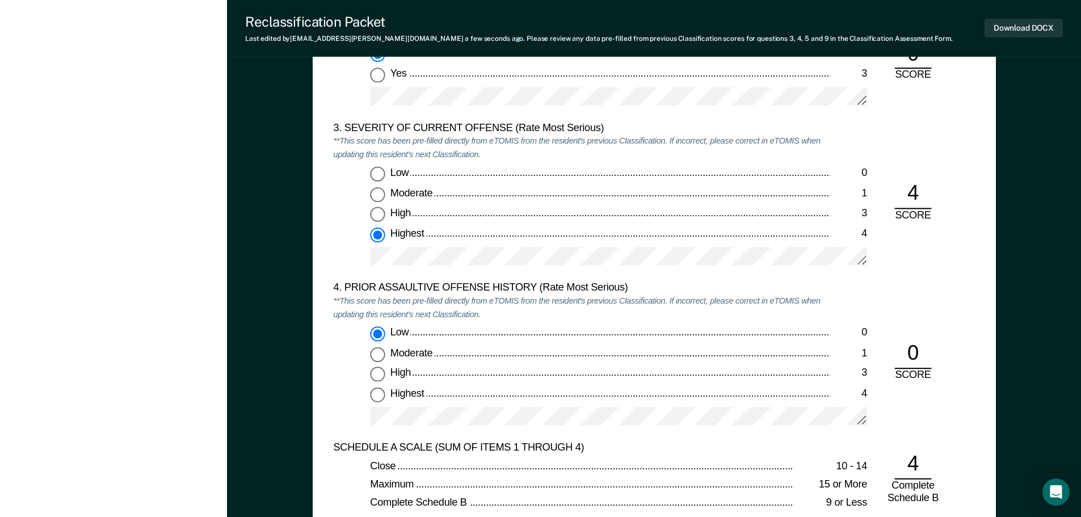
click at [406, 375] on span "High" at bounding box center [401, 372] width 23 height 11
click at [385, 375] on input "High 3" at bounding box center [377, 374] width 15 height 15
type textarea "x"
radio input "false"
radio input "true"
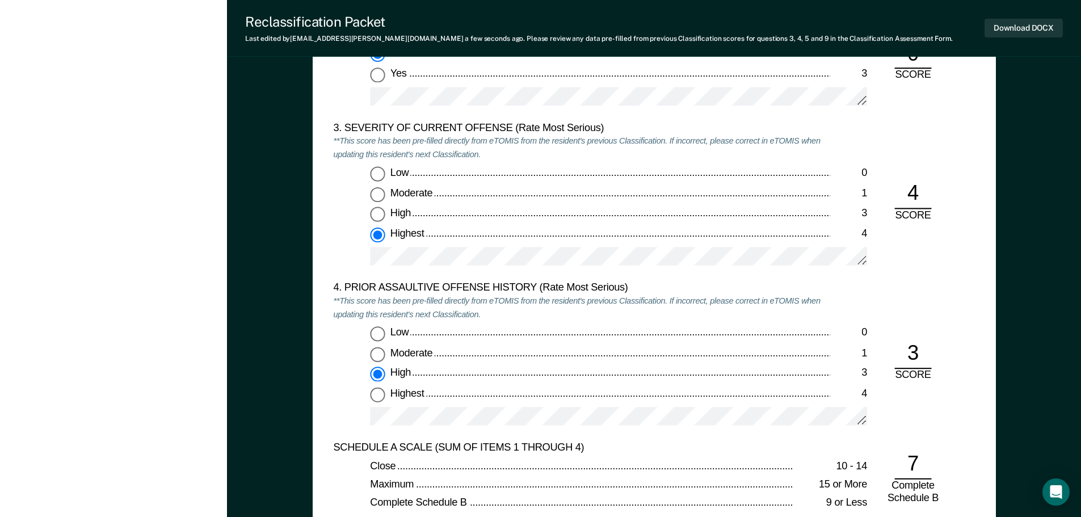
click at [404, 333] on span "Low" at bounding box center [400, 332] width 20 height 11
click at [385, 333] on input "Low 0" at bounding box center [377, 334] width 15 height 15
type textarea "x"
radio input "true"
radio input "false"
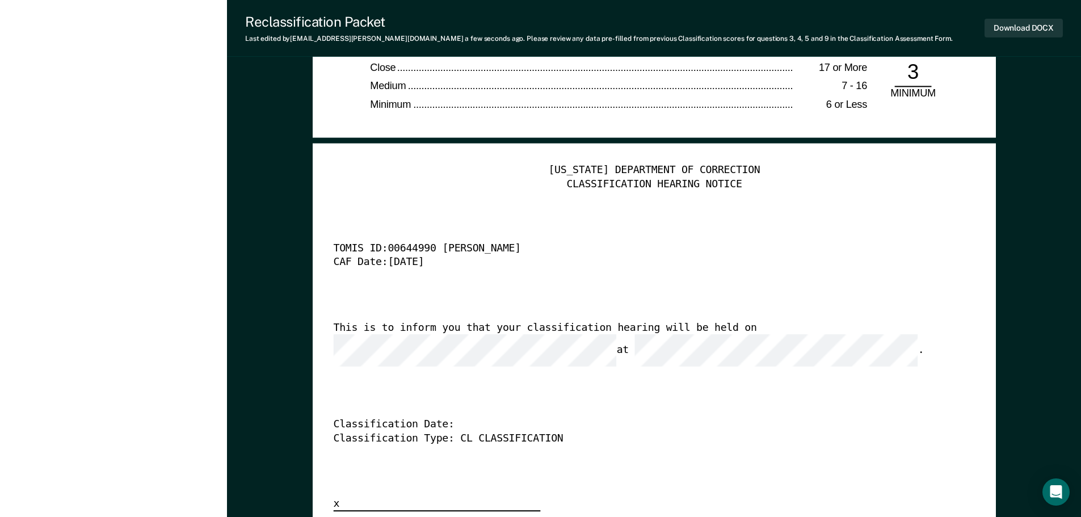
scroll to position [2724, 0]
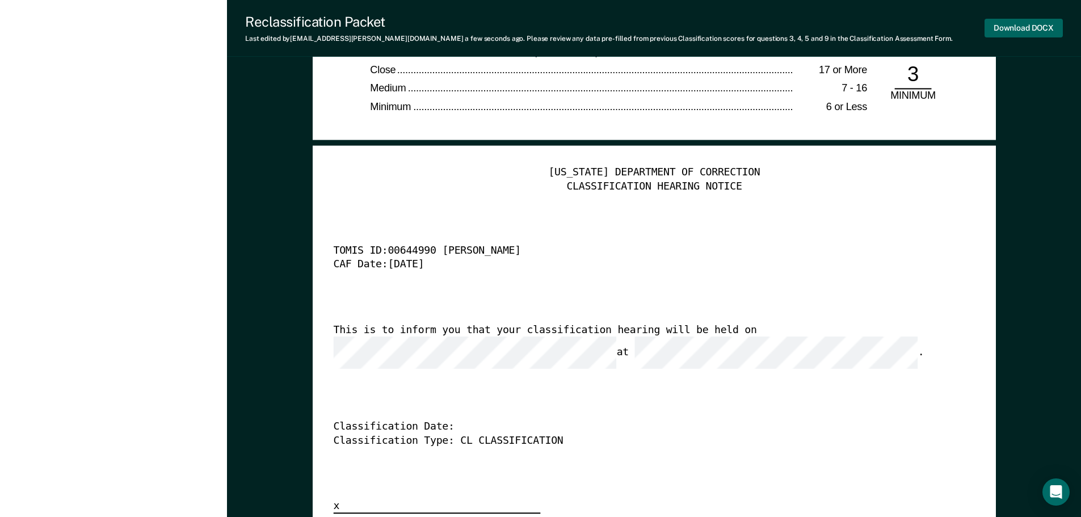
click at [1019, 20] on button "Download DOCX" at bounding box center [1024, 28] width 78 height 19
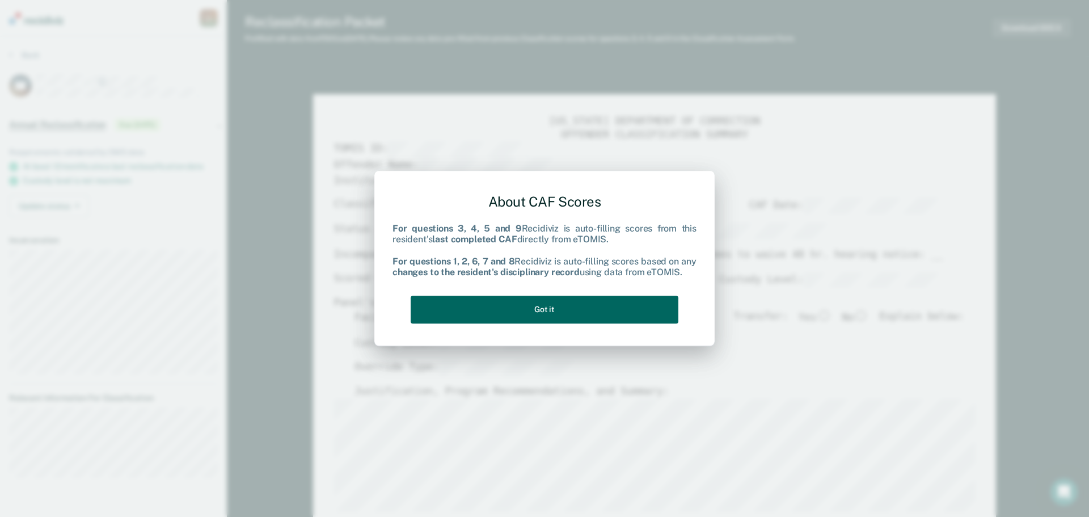
click at [571, 313] on button "Got it" at bounding box center [545, 310] width 268 height 28
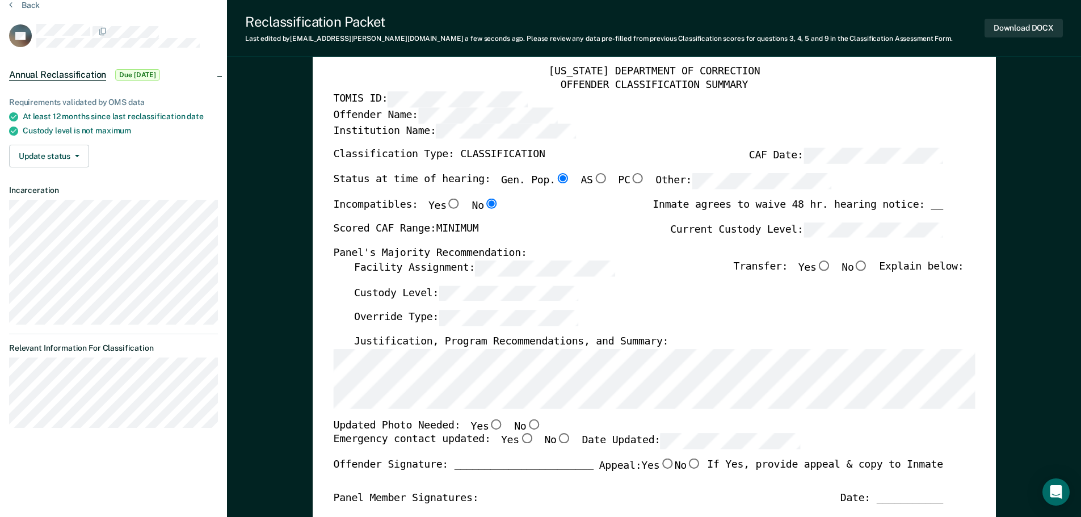
scroll to position [113, 0]
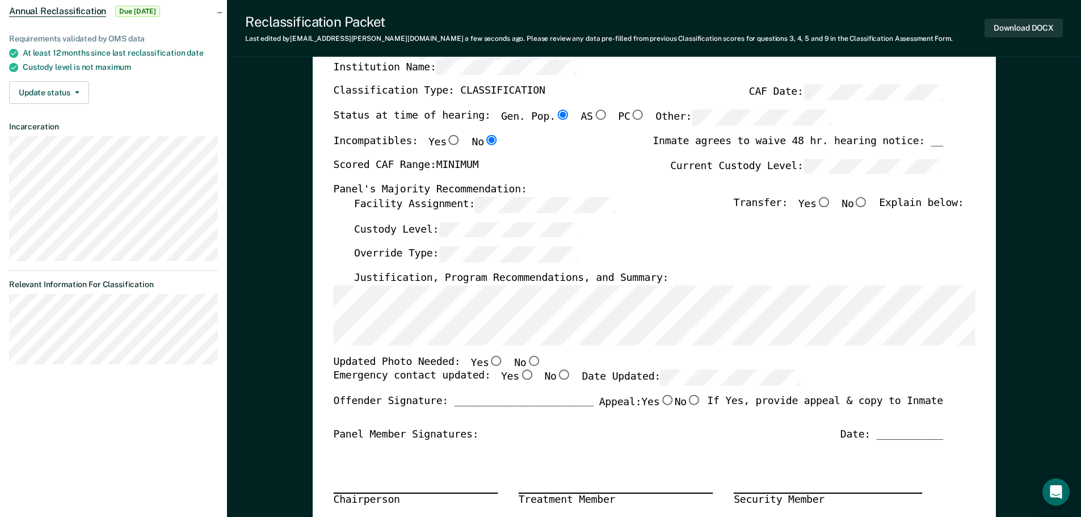
click at [489, 360] on input "Yes" at bounding box center [496, 360] width 15 height 10
type textarea "x"
radio input "true"
click at [519, 375] on input "Yes" at bounding box center [526, 375] width 15 height 10
type textarea "x"
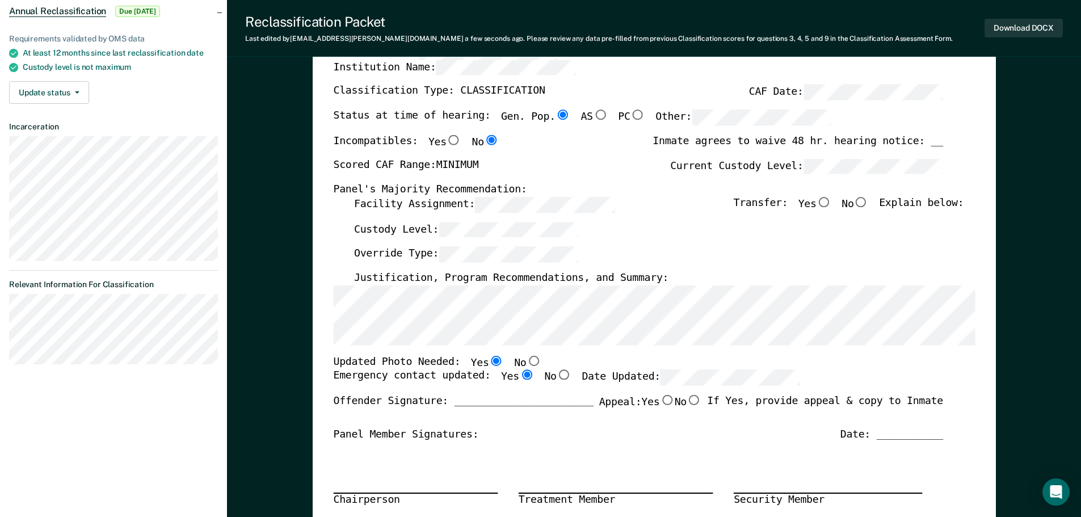
radio input "true"
click at [865, 203] on input "No" at bounding box center [860, 202] width 15 height 10
type textarea "x"
radio input "true"
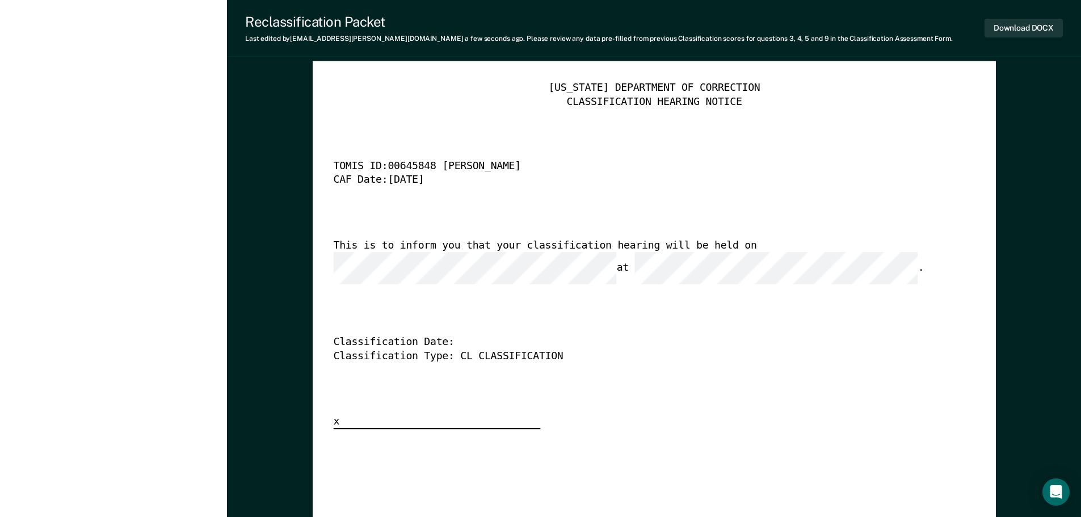
scroll to position [2837, 0]
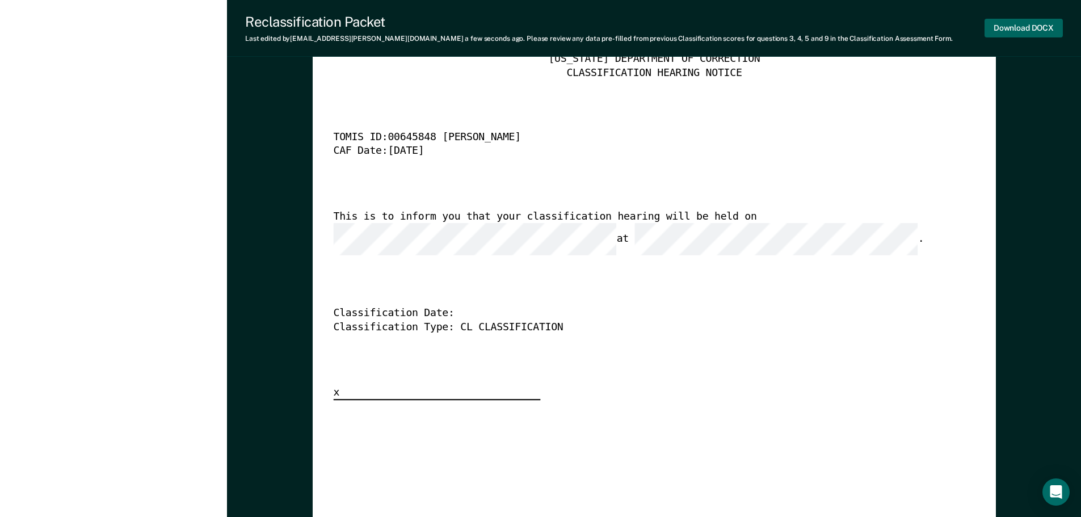
click at [1006, 31] on button "Download DOCX" at bounding box center [1024, 28] width 78 height 19
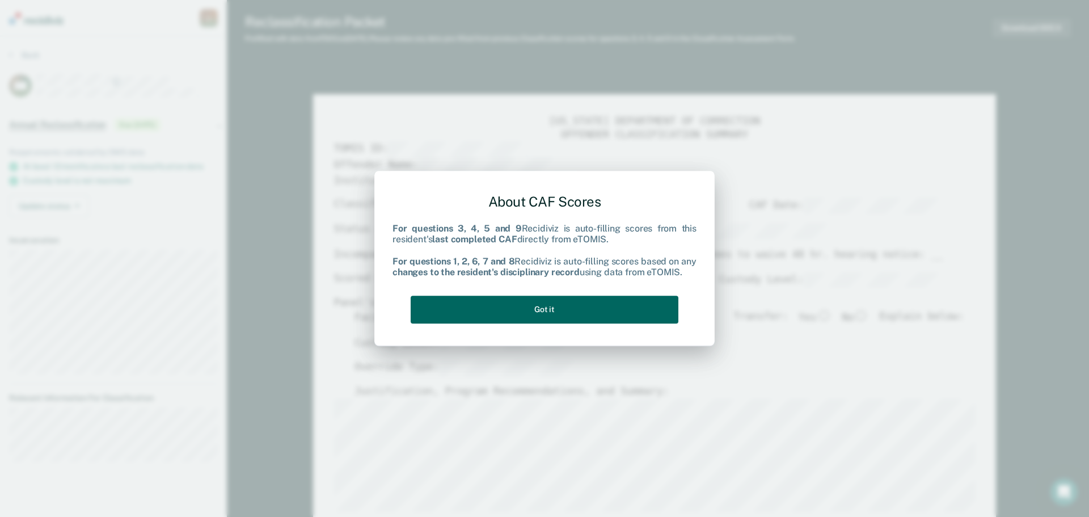
click at [579, 301] on button "Got it" at bounding box center [545, 310] width 268 height 28
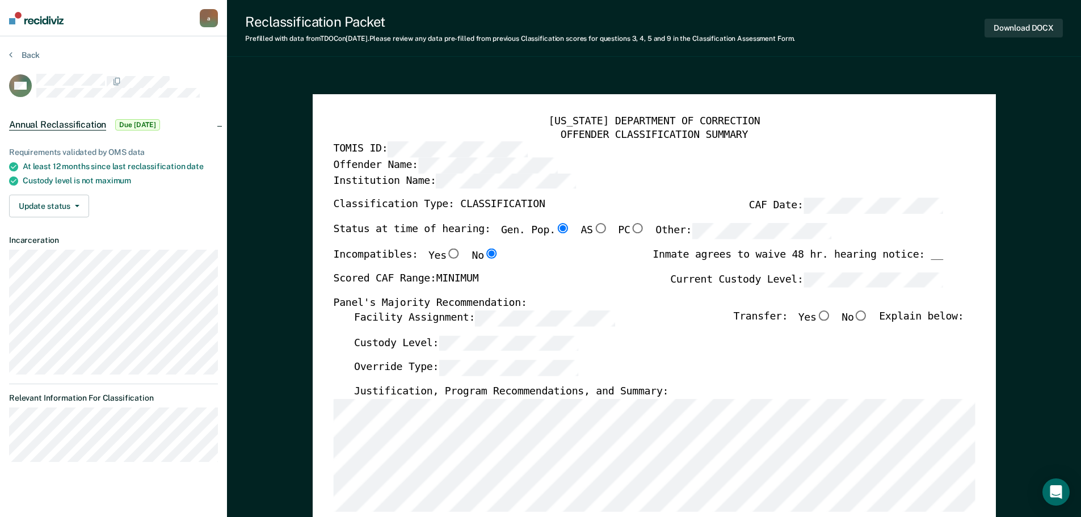
click at [868, 315] on input "No" at bounding box center [860, 315] width 15 height 10
type textarea "x"
radio input "true"
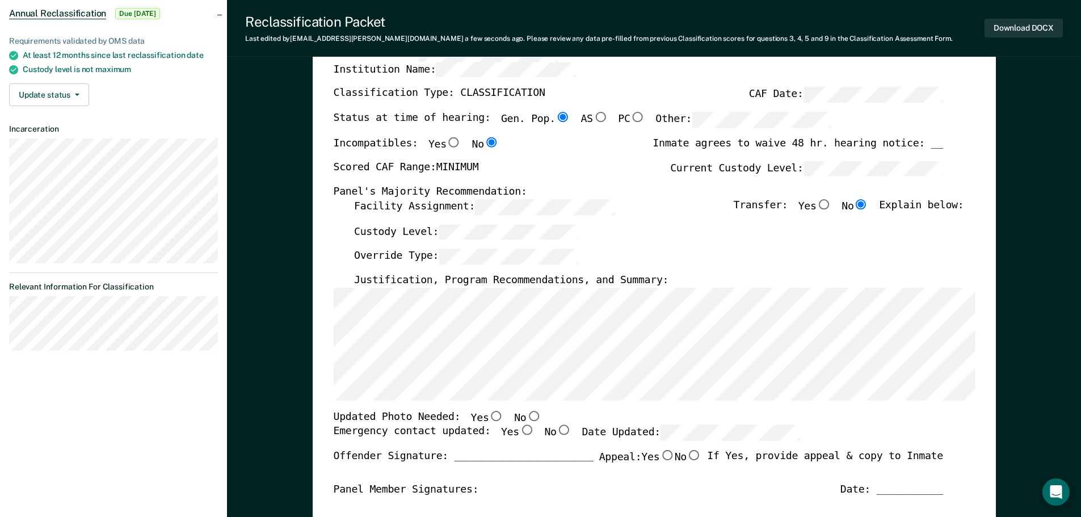
scroll to position [113, 0]
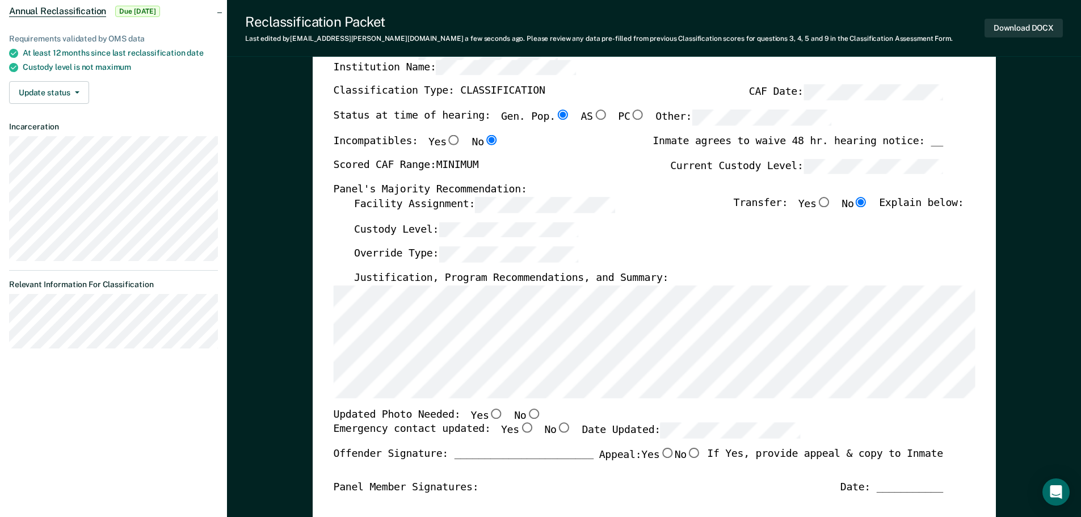
click at [324, 374] on div "[US_STATE] DEPARTMENT OF CORRECTION OFFENDER CLASSIFICATION SUMMARY TOMIS ID: O…" at bounding box center [654, 426] width 683 height 890
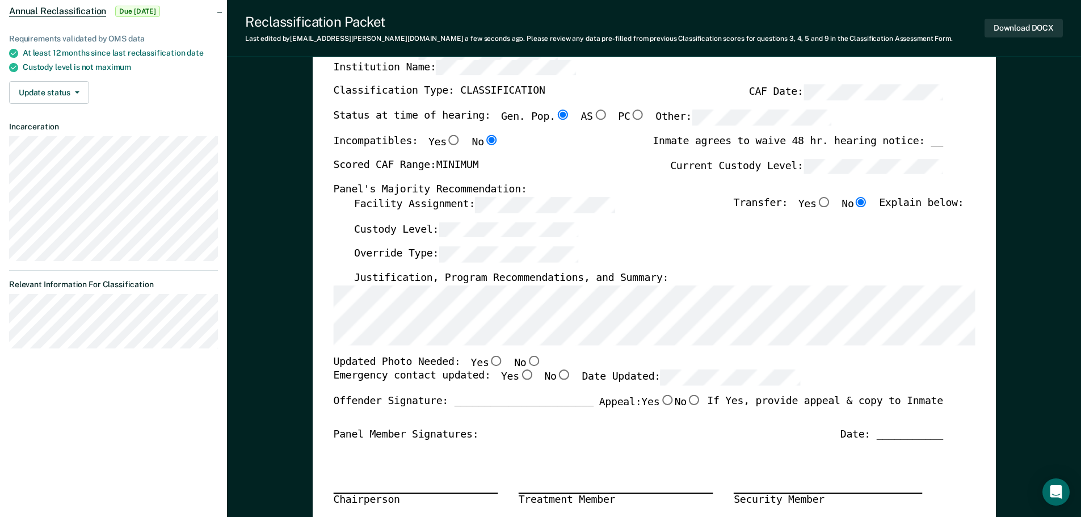
click at [489, 360] on input "Yes" at bounding box center [496, 360] width 15 height 10
type textarea "x"
radio input "true"
click at [519, 374] on input "Yes" at bounding box center [526, 375] width 15 height 10
type textarea "x"
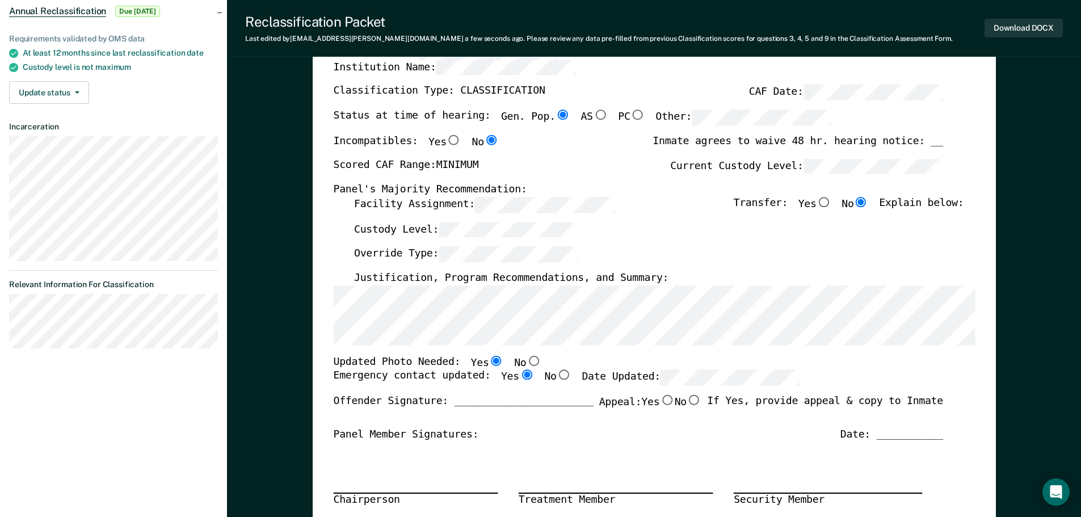
radio input "true"
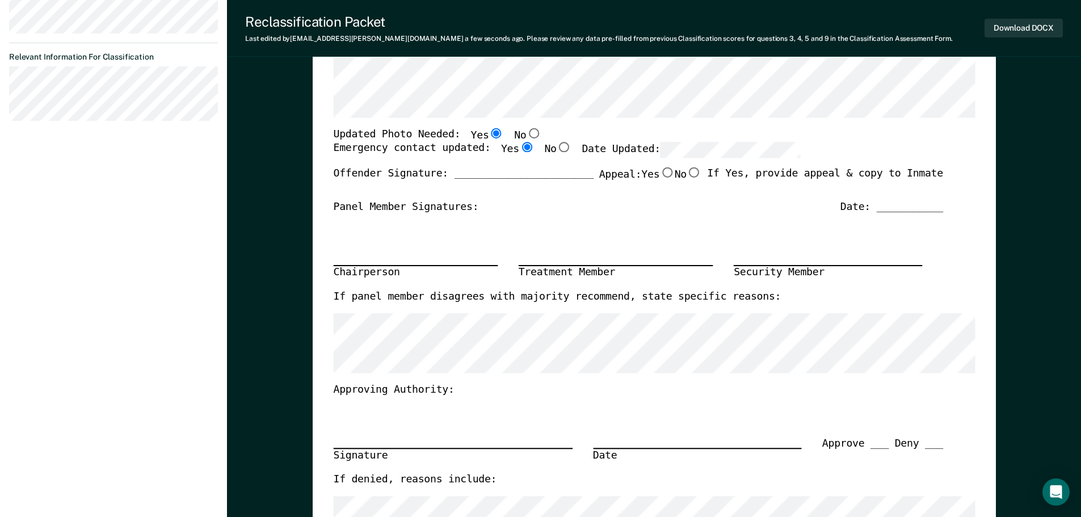
scroll to position [340, 0]
click at [1017, 27] on button "Download DOCX" at bounding box center [1024, 28] width 78 height 19
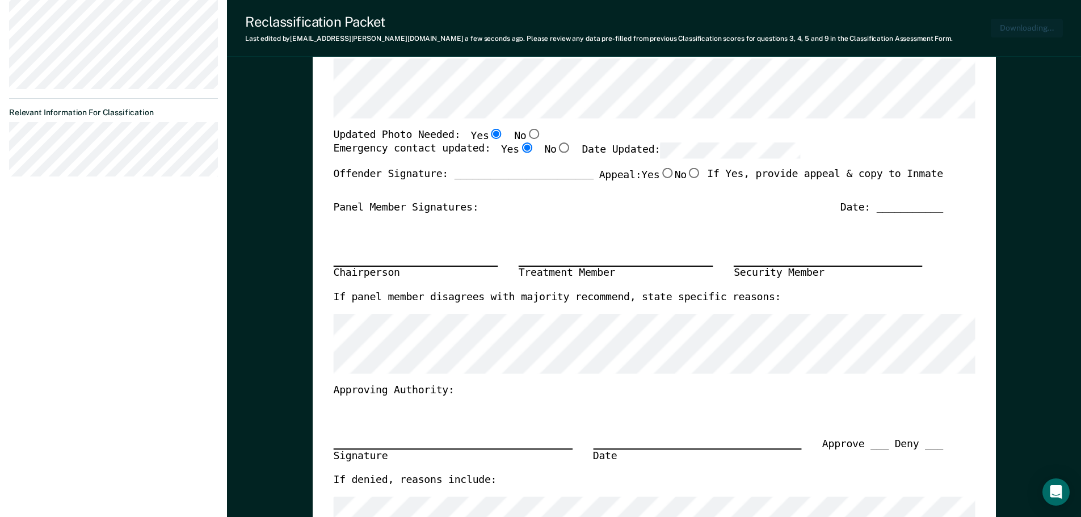
scroll to position [396, 0]
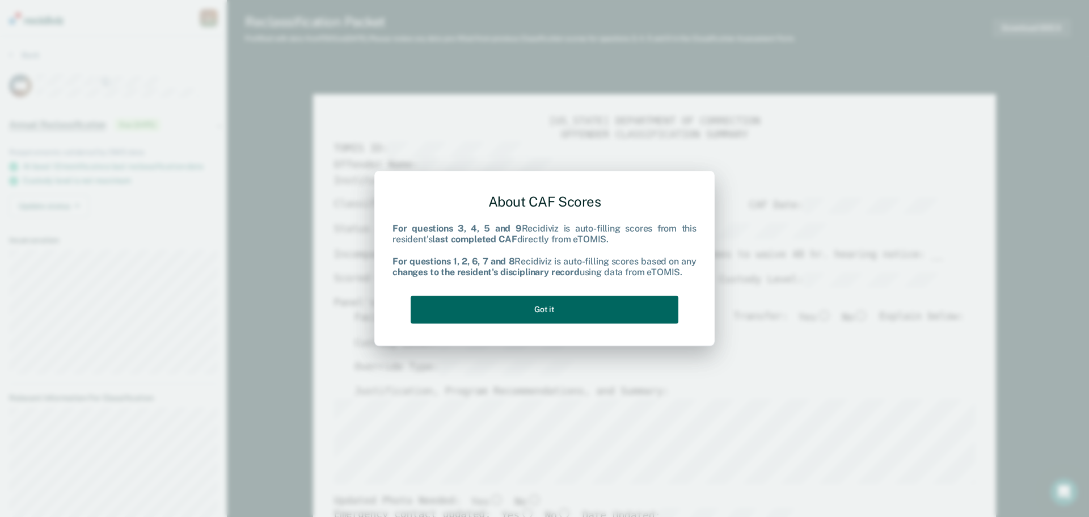
click at [596, 301] on button "Got it" at bounding box center [545, 310] width 268 height 28
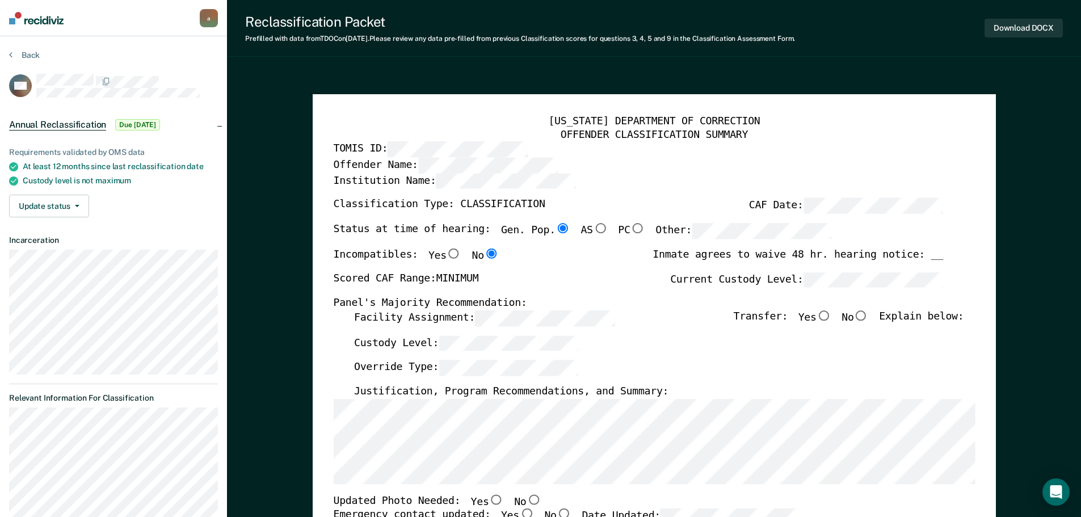
click at [868, 314] on input "No" at bounding box center [860, 315] width 15 height 10
type textarea "x"
radio input "true"
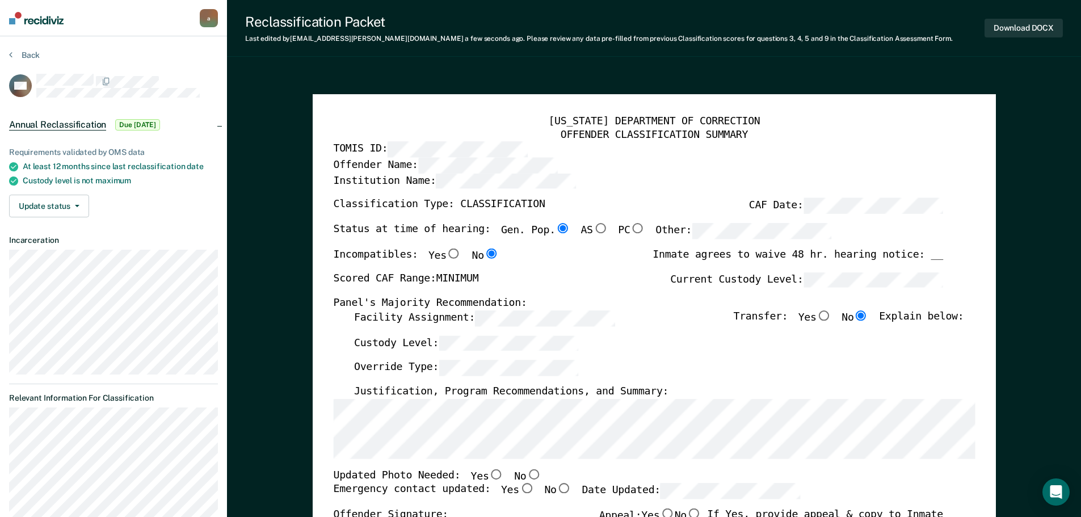
click at [526, 472] on input "No" at bounding box center [533, 474] width 15 height 10
type textarea "x"
radio input "true"
drag, startPoint x: 511, startPoint y: 485, endPoint x: 630, endPoint y: 492, distance: 119.9
click at [519, 485] on input "Yes" at bounding box center [526, 488] width 15 height 10
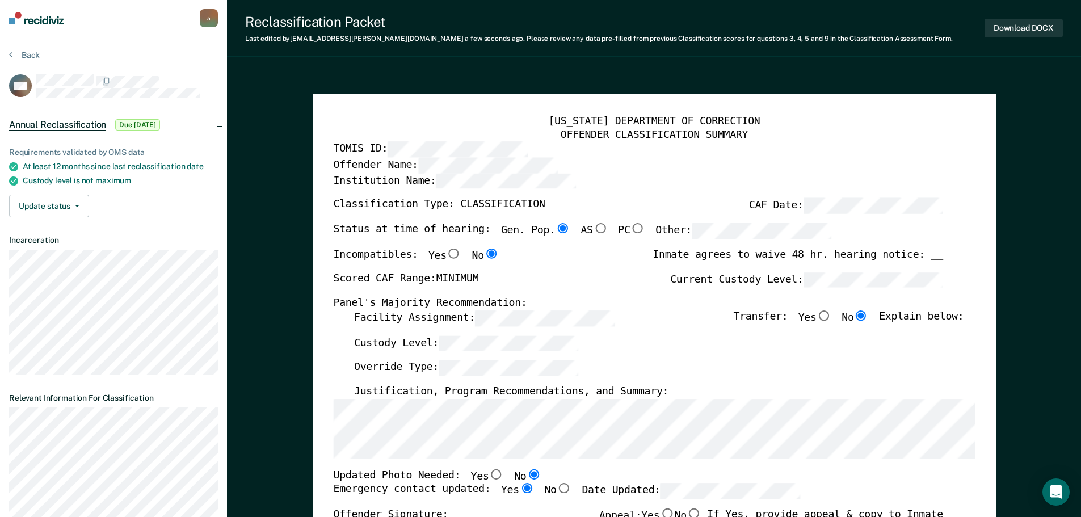
type textarea "x"
radio input "true"
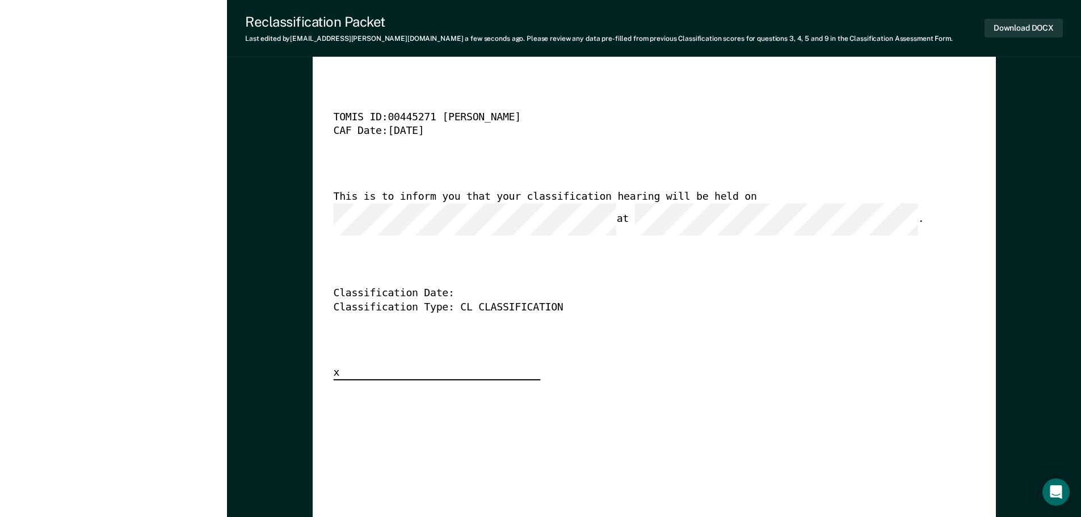
scroll to position [2894, 0]
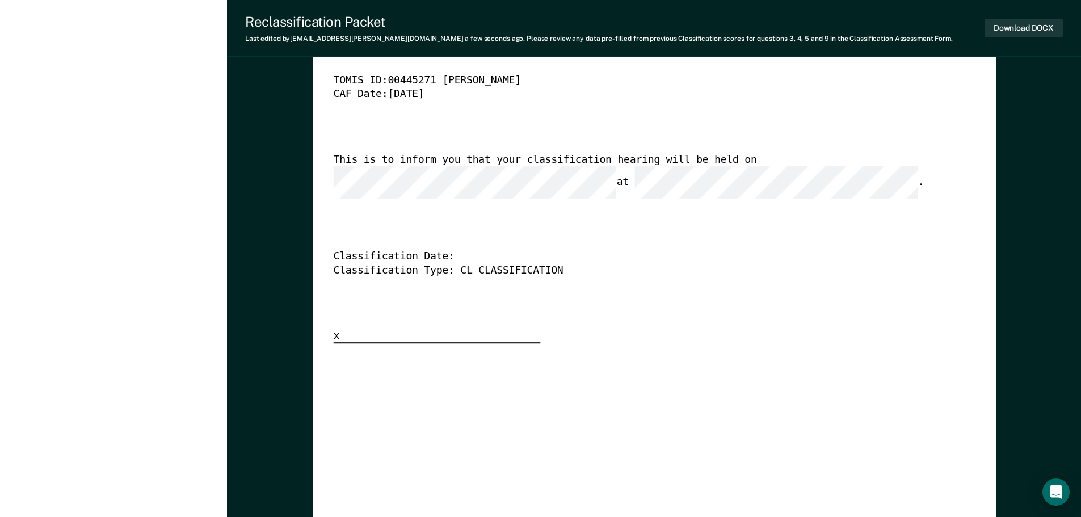
click at [916, 287] on div "[US_STATE] DEPARTMENT OF CORRECTION CLASSIFICATION HEARING NOTICE TOMIS ID: 004…" at bounding box center [654, 170] width 642 height 348
click at [699, 192] on div "[US_STATE] DEPARTMENT OF CORRECTION CLASSIFICATION HEARING NOTICE TOMIS ID: 004…" at bounding box center [654, 170] width 642 height 348
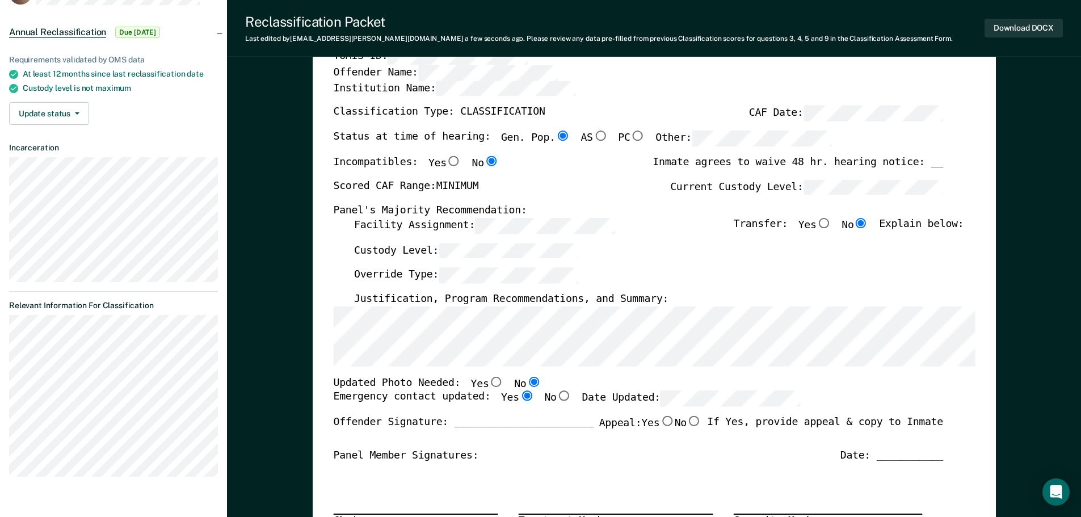
scroll to position [57, 0]
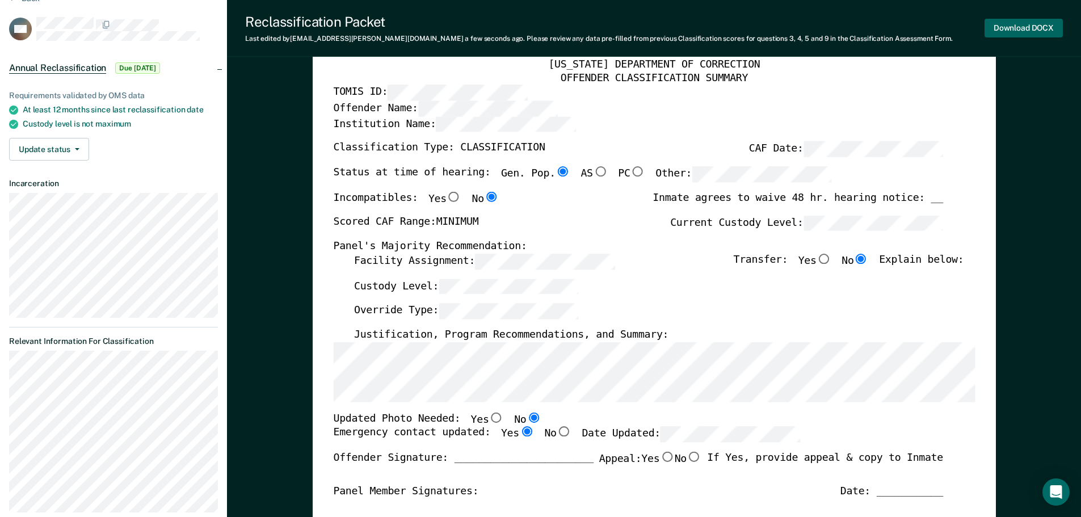
click at [1037, 24] on button "Download DOCX" at bounding box center [1024, 28] width 78 height 19
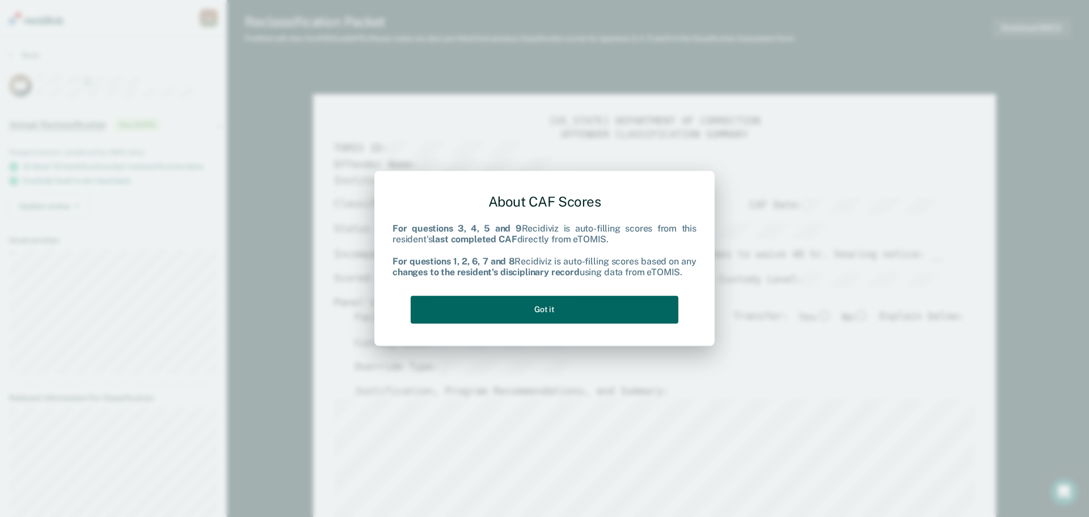
click at [506, 302] on button "Got it" at bounding box center [545, 310] width 268 height 28
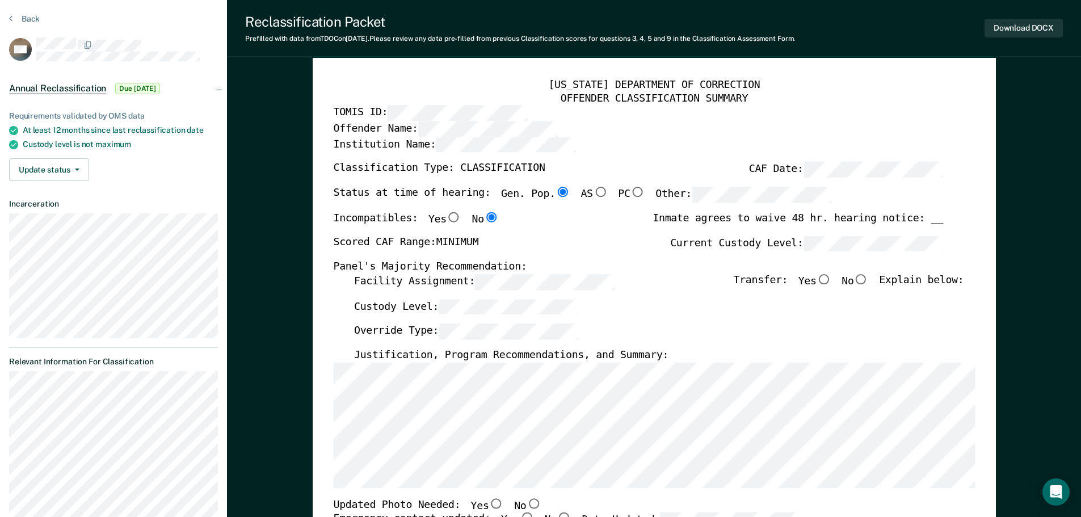
scroll to position [57, 0]
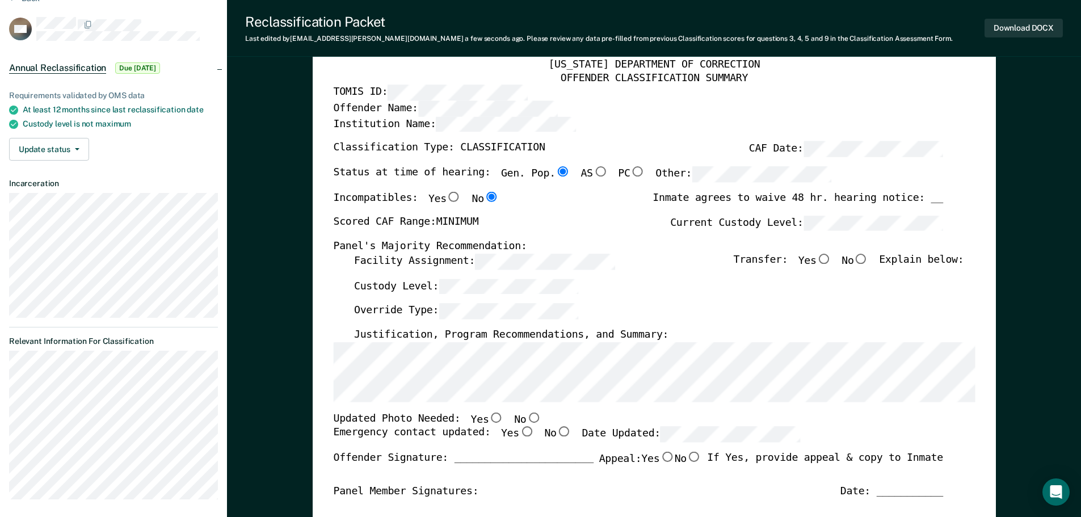
click at [489, 416] on input "Yes" at bounding box center [496, 417] width 15 height 10
type textarea "x"
radio input "true"
click at [519, 430] on input "Yes" at bounding box center [526, 432] width 15 height 10
type textarea "x"
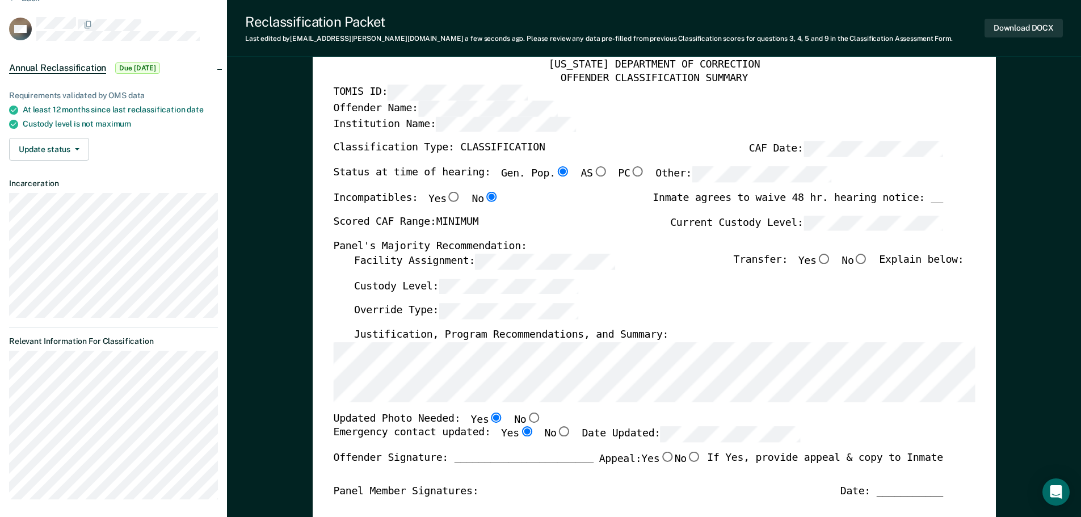
radio input "true"
click at [868, 260] on input "No" at bounding box center [860, 259] width 15 height 10
type textarea "x"
radio input "true"
click at [520, 298] on div "Custody Level:" at bounding box center [658, 291] width 609 height 25
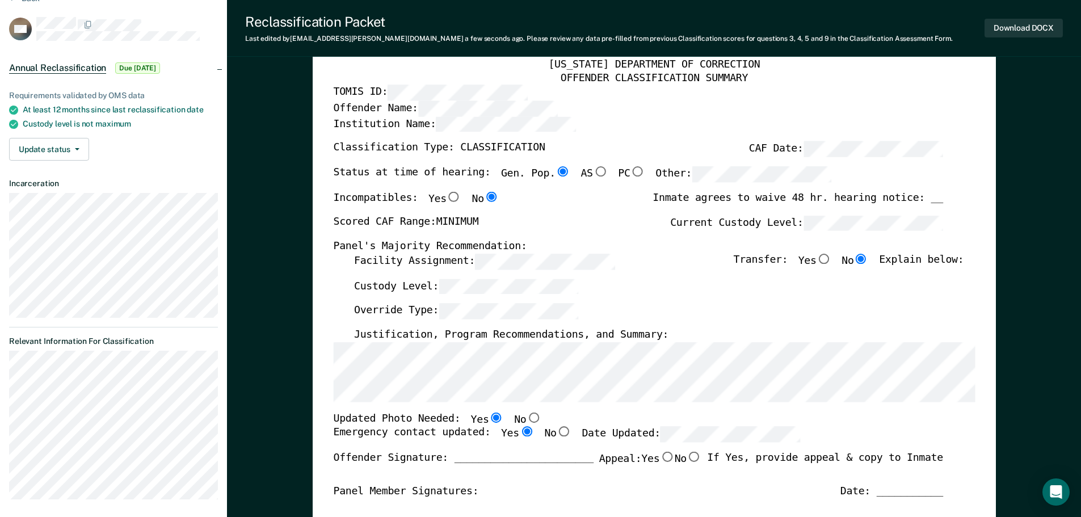
click at [723, 316] on div "Override Type:" at bounding box center [658, 316] width 609 height 25
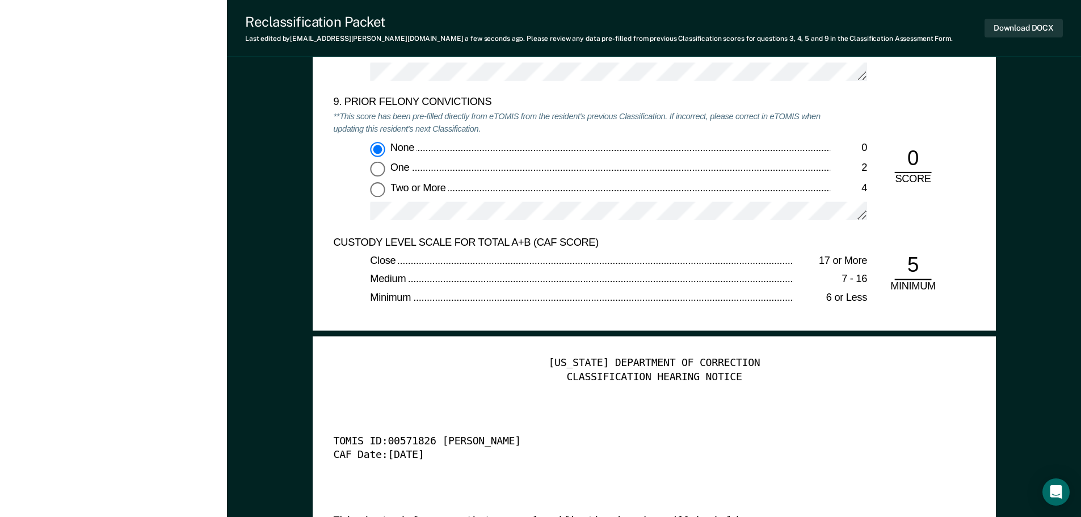
scroll to position [2724, 0]
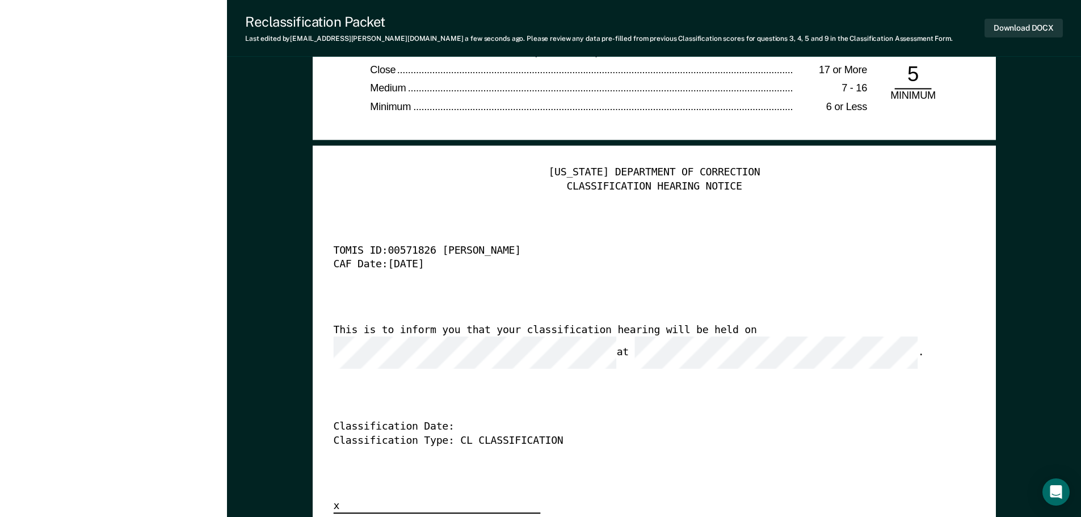
drag, startPoint x: 936, startPoint y: 210, endPoint x: 940, endPoint y: 219, distance: 9.7
click at [940, 218] on div "[US_STATE] DEPARTMENT OF CORRECTION CLASSIFICATION HEARING NOTICE TOMIS ID: 005…" at bounding box center [654, 340] width 642 height 348
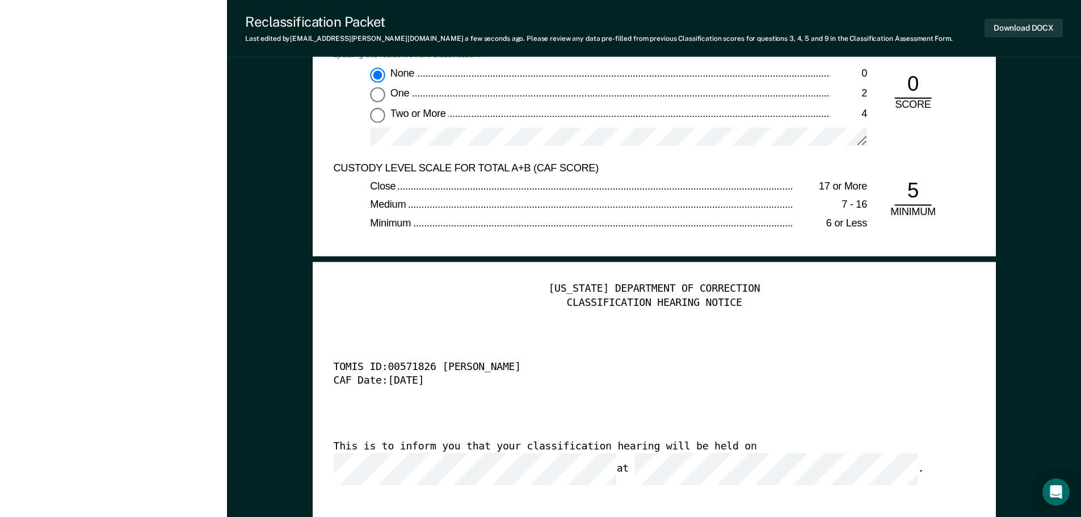
scroll to position [2610, 0]
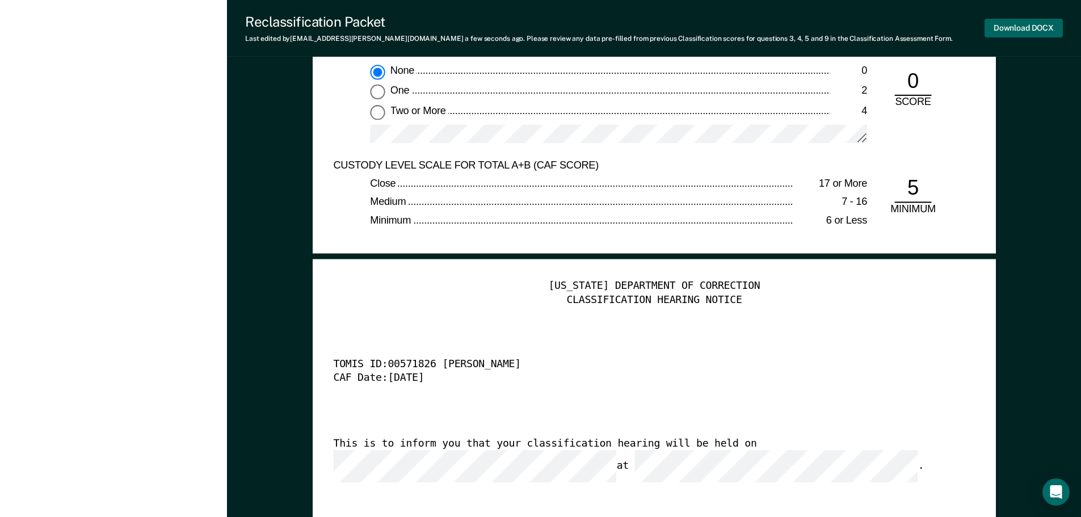
click at [1019, 24] on button "Download DOCX" at bounding box center [1024, 28] width 78 height 19
type textarea "x"
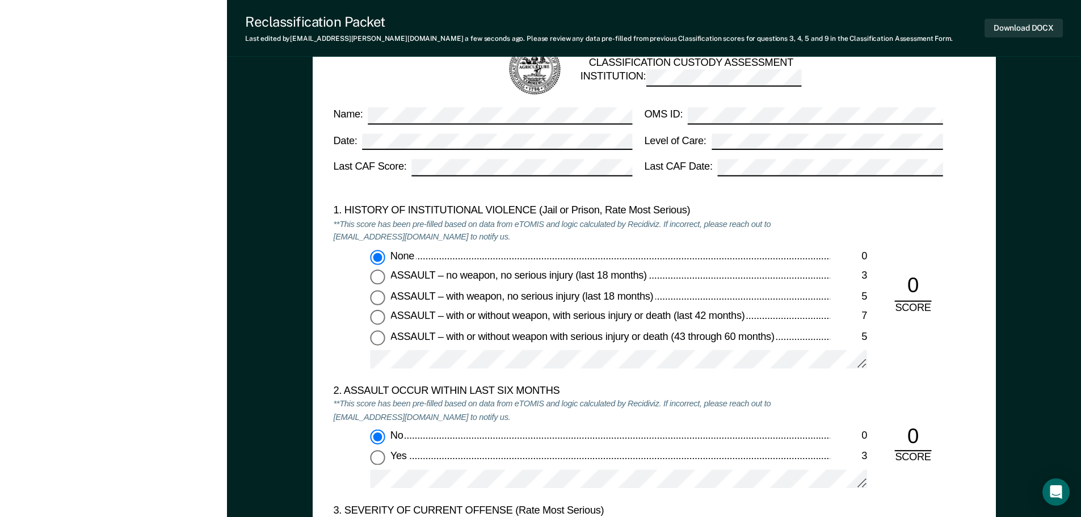
scroll to position [965, 0]
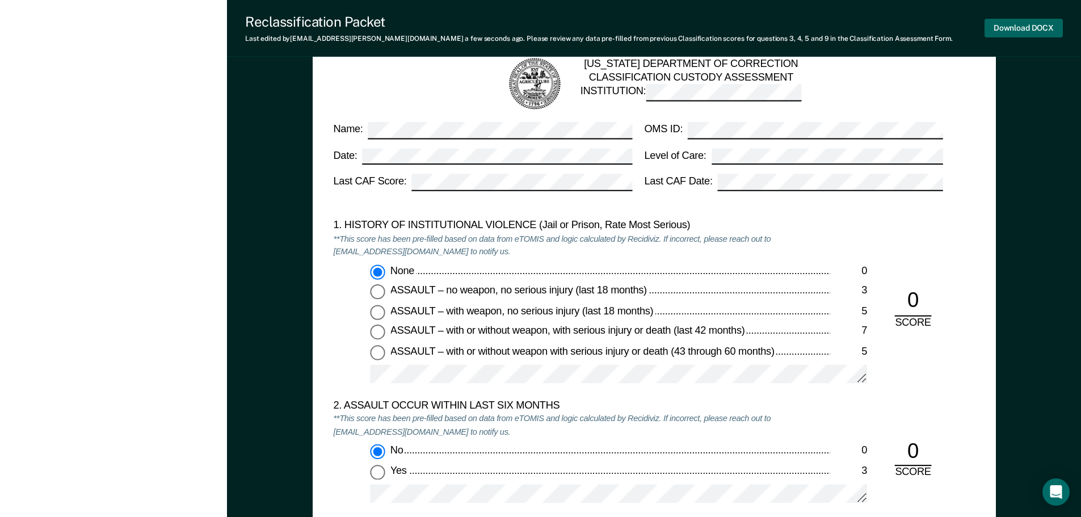
click at [1034, 27] on button "Download DOCX" at bounding box center [1024, 28] width 78 height 19
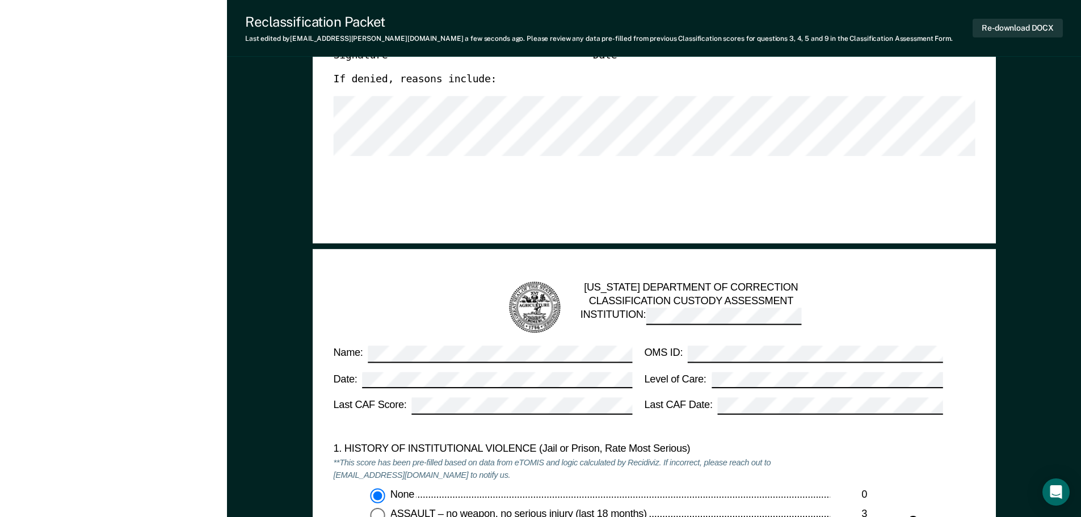
scroll to position [738, 0]
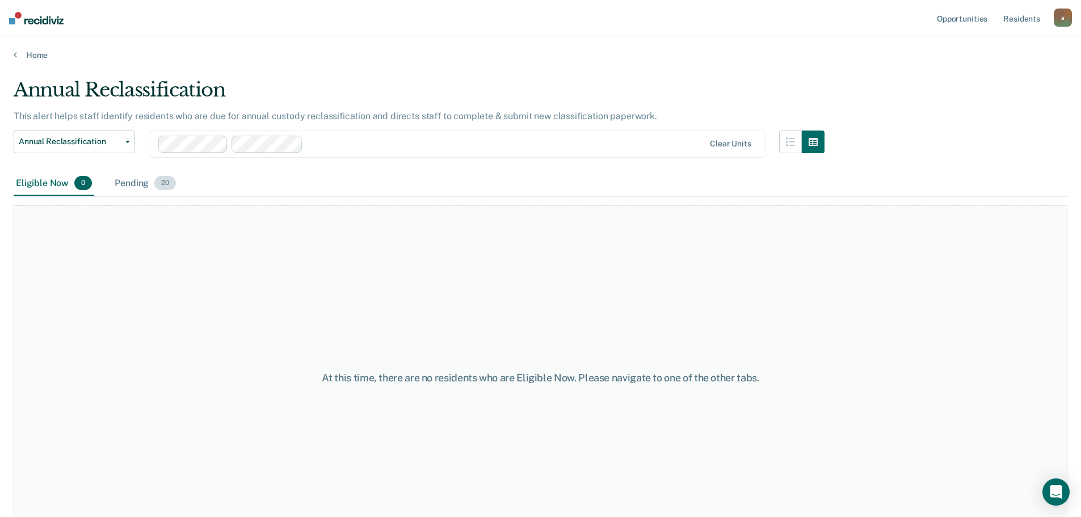
click at [146, 188] on div "Pending 20" at bounding box center [145, 183] width 66 height 25
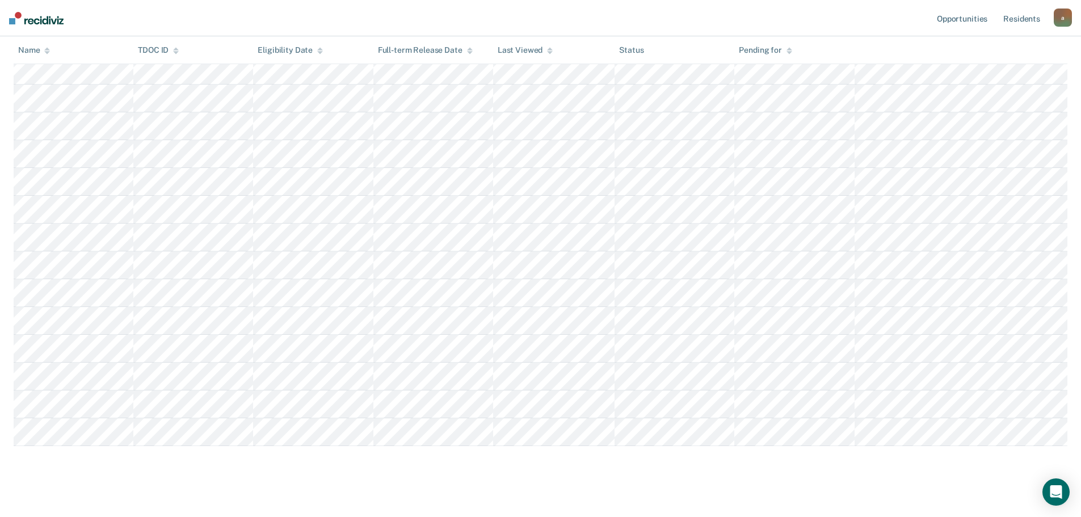
scroll to position [340, 0]
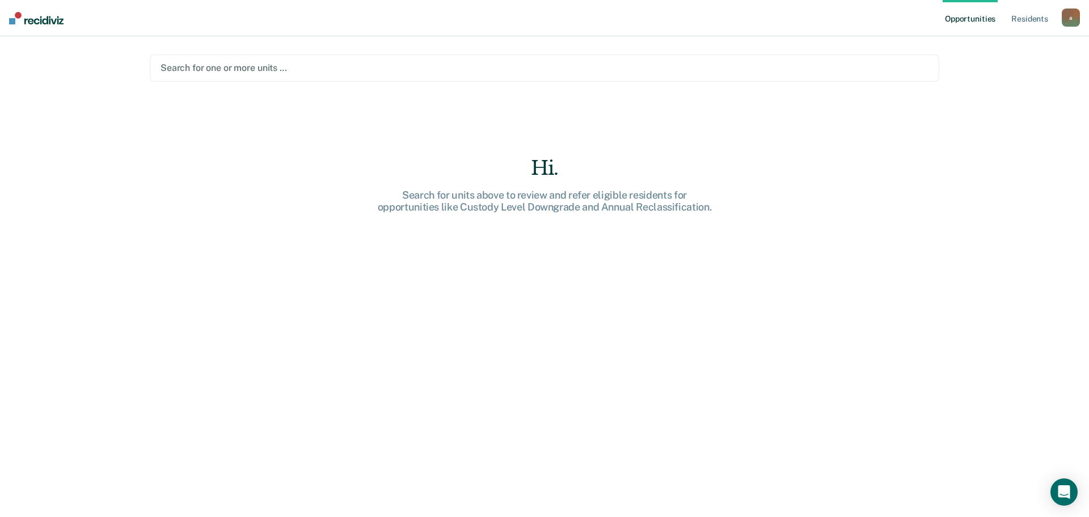
click at [214, 68] on div at bounding box center [545, 67] width 768 height 13
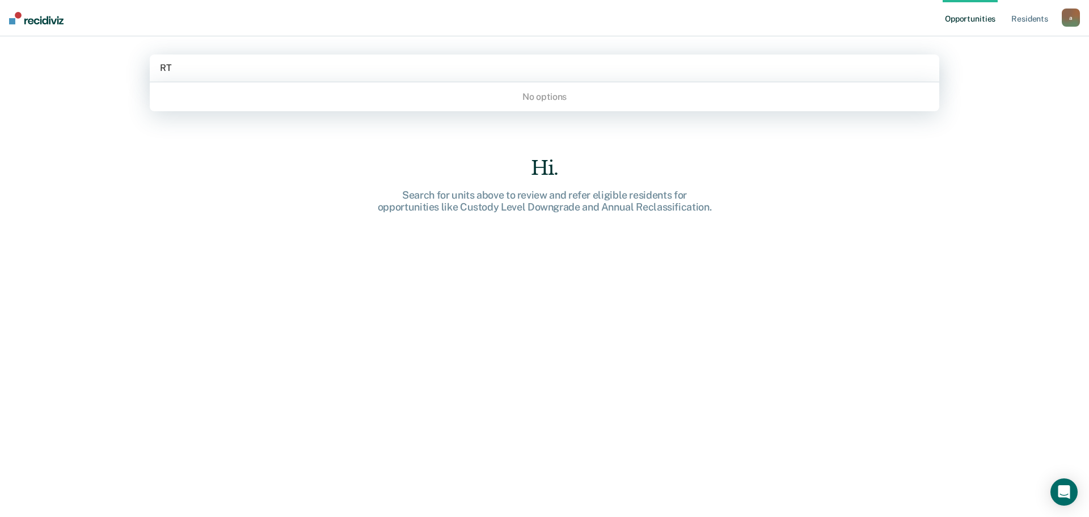
type input "R"
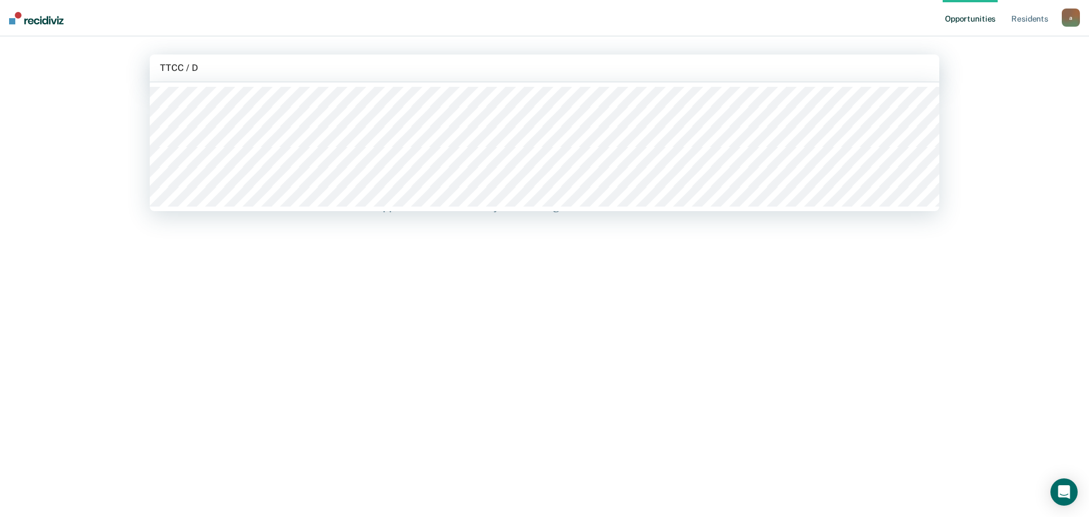
type input "TTCC / DC"
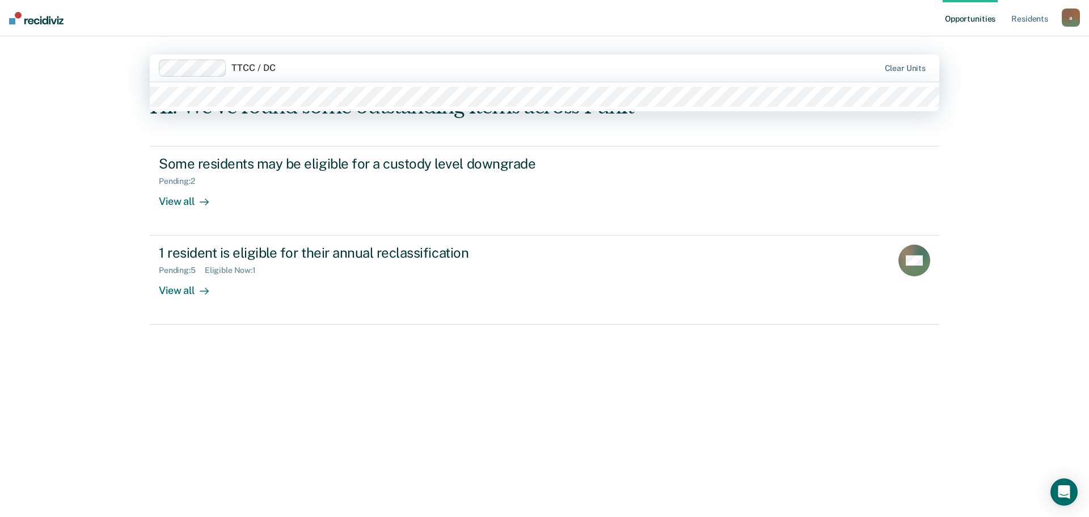
type input "TTCC / DC"
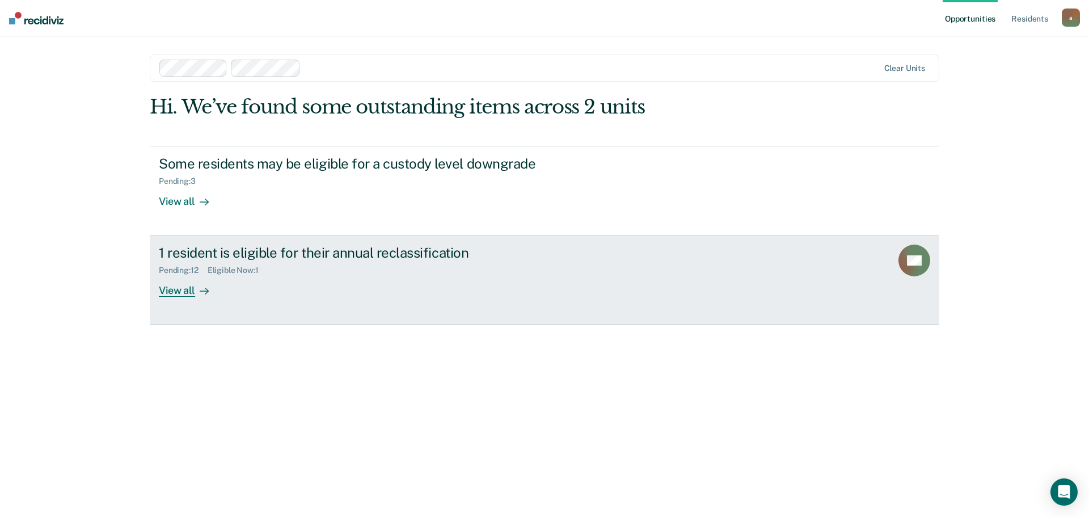
click at [229, 249] on div "1 resident is eligible for their annual reclassification" at bounding box center [358, 253] width 398 height 16
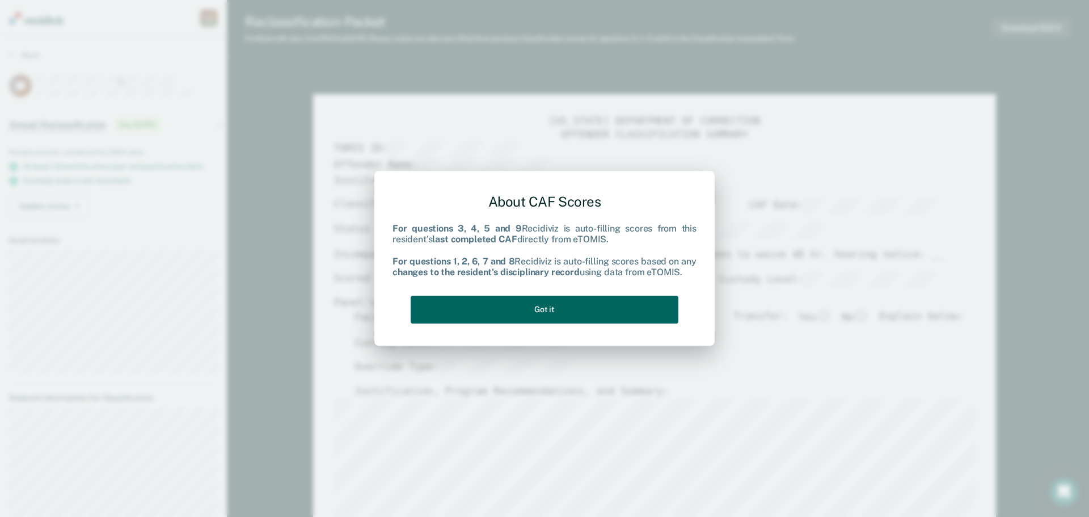
click at [622, 301] on button "Got it" at bounding box center [545, 310] width 268 height 28
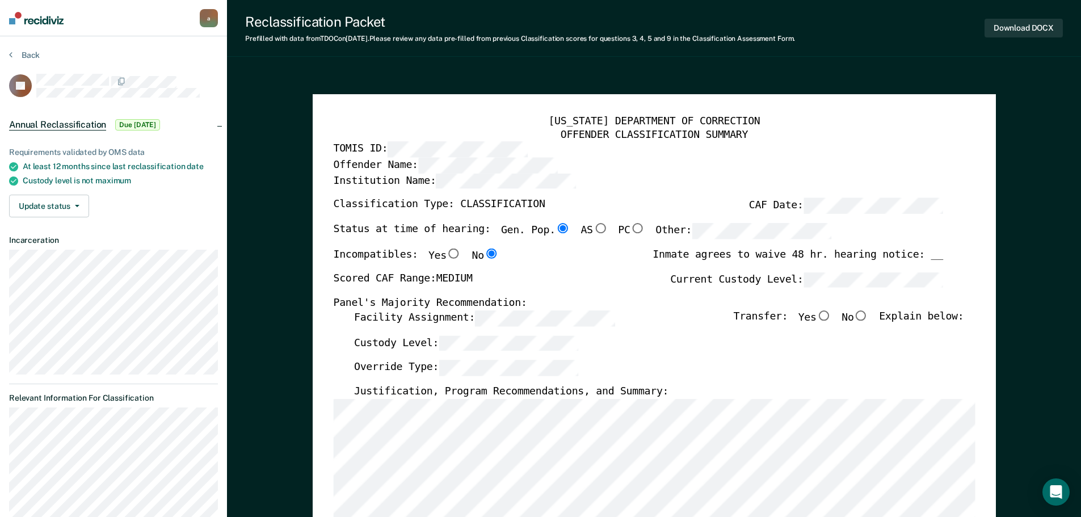
click at [868, 317] on input "No" at bounding box center [860, 315] width 15 height 10
type textarea "x"
radio input "true"
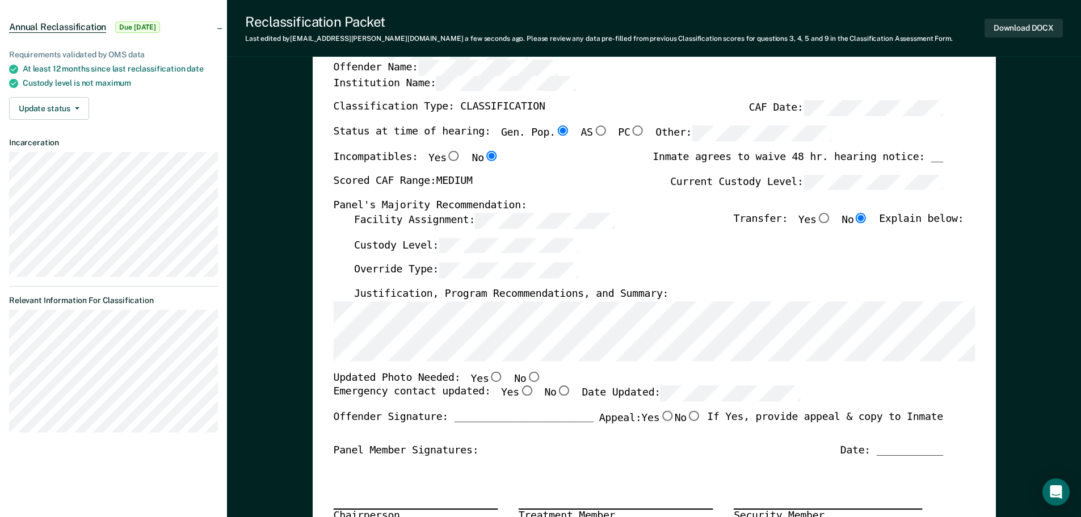
scroll to position [113, 0]
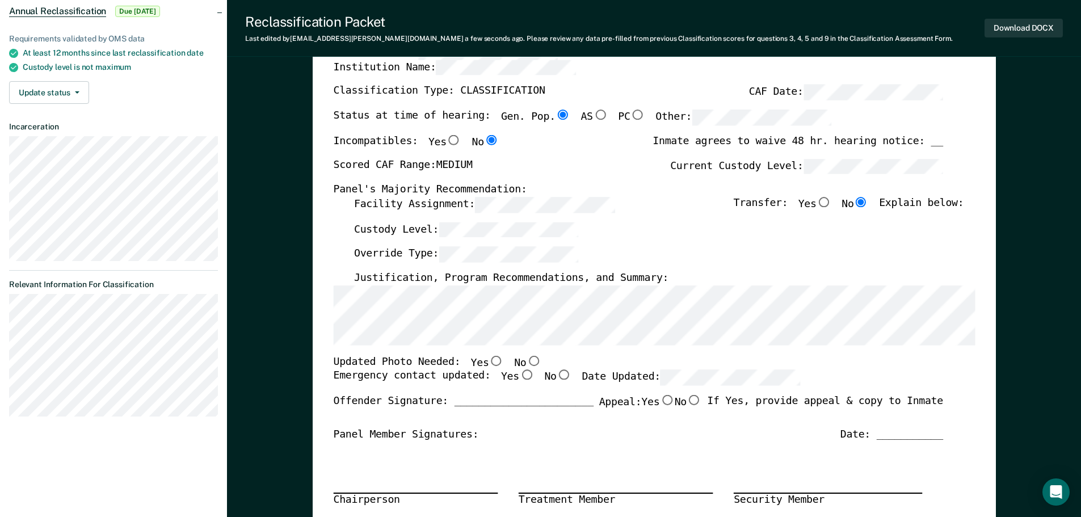
click at [526, 359] on input "No" at bounding box center [533, 360] width 15 height 10
type textarea "x"
radio input "true"
click at [519, 372] on input "Yes" at bounding box center [526, 375] width 15 height 10
type textarea "x"
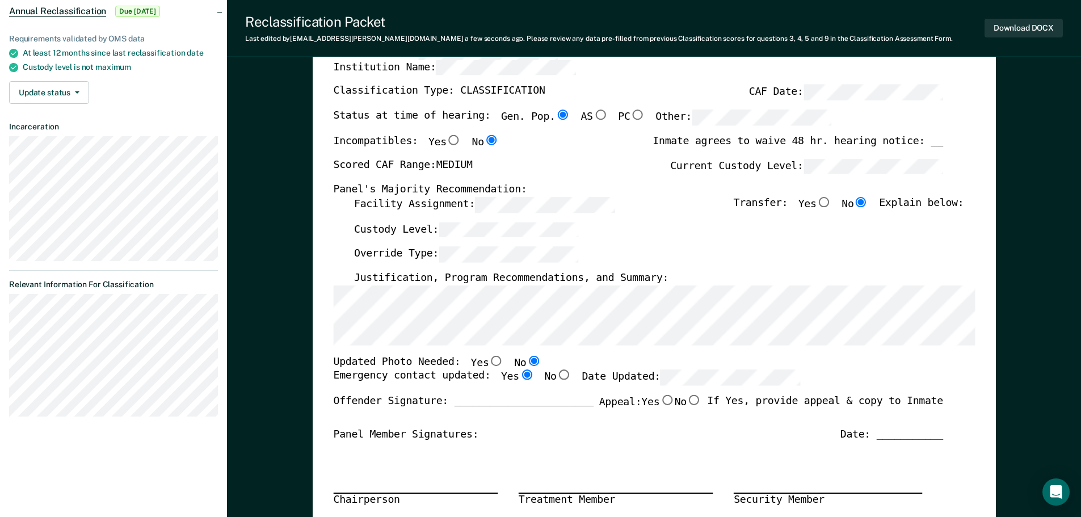
radio input "true"
click at [659, 368] on div "TENNESSEE DEPARTMENT OF CORRECTION OFFENDER CLASSIFICATION SUMMARY TOMIS ID: Of…" at bounding box center [654, 393] width 642 height 782
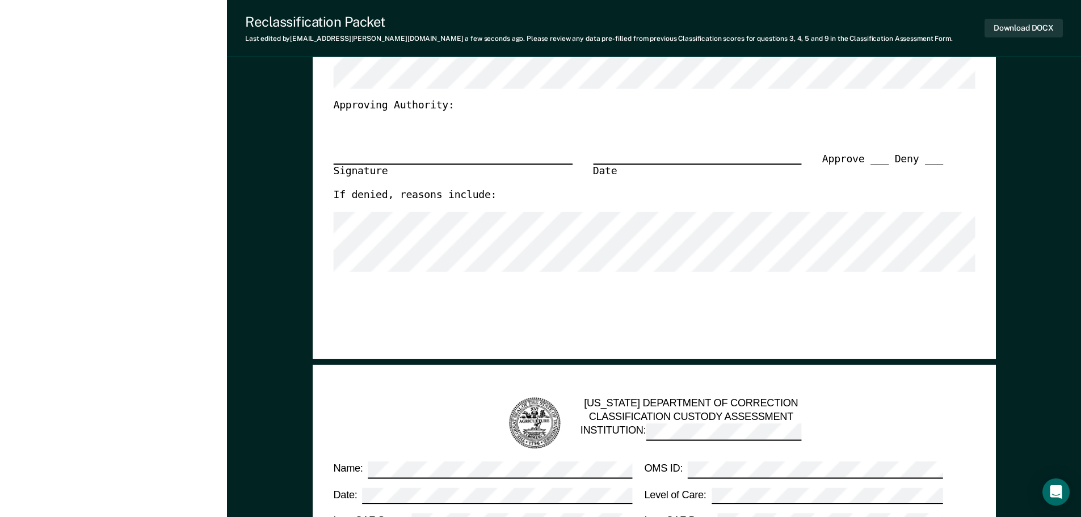
scroll to position [624, 0]
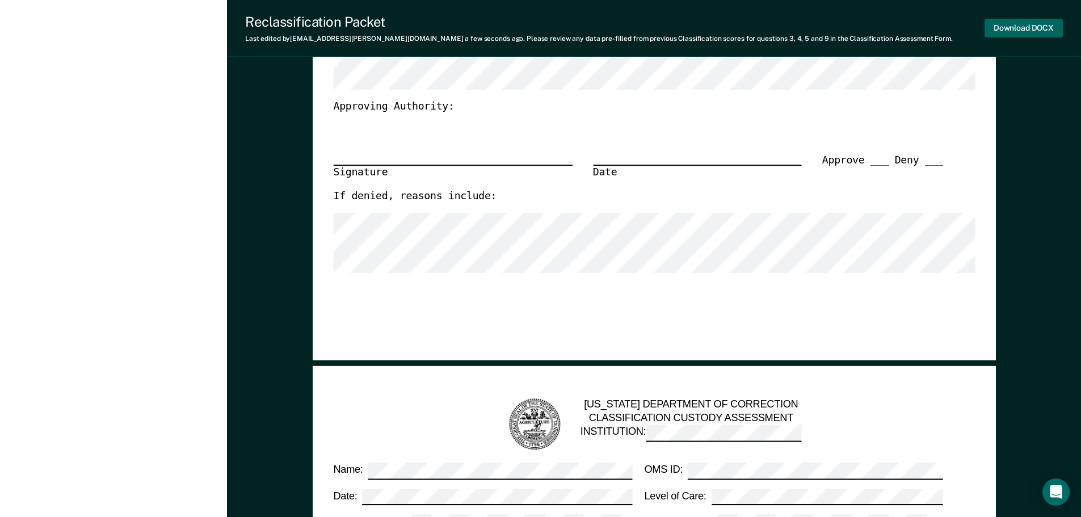
click at [1009, 26] on button "Download DOCX" at bounding box center [1024, 28] width 78 height 19
type textarea "x"
